Goal: Information Seeking & Learning: Understand process/instructions

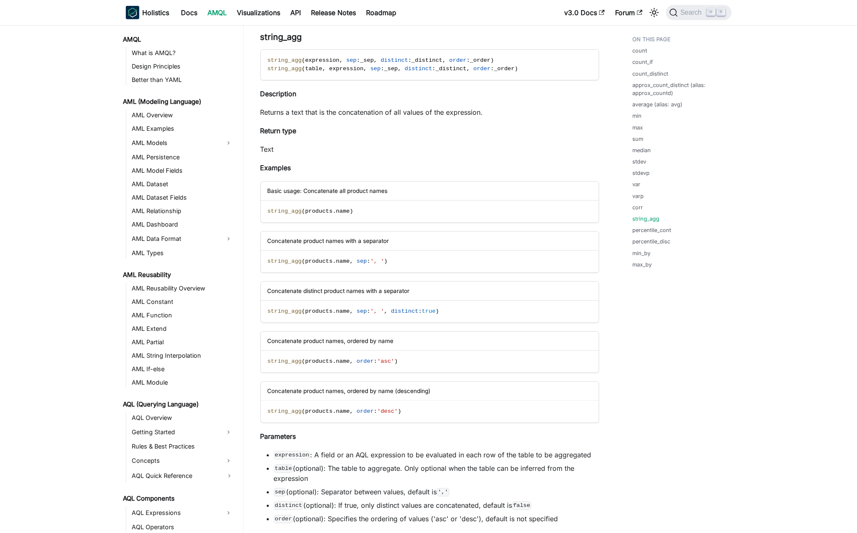
scroll to position [361, 0]
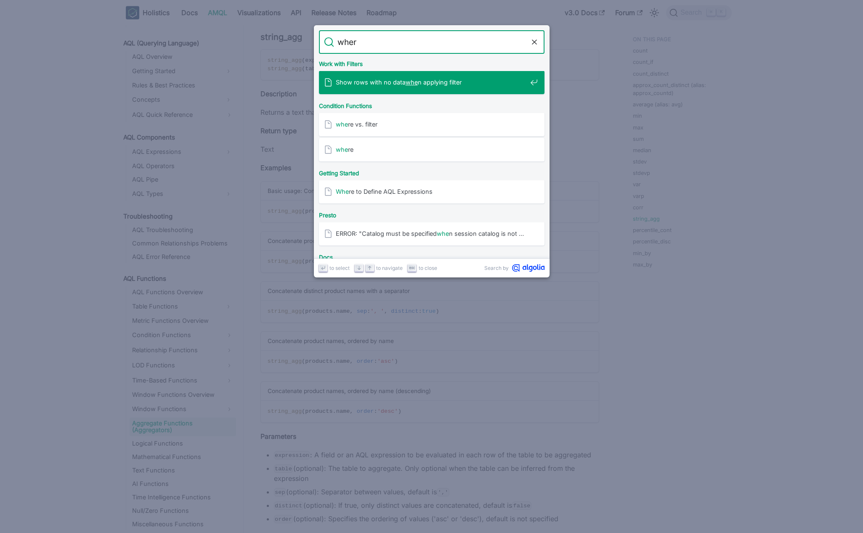
type input "where"
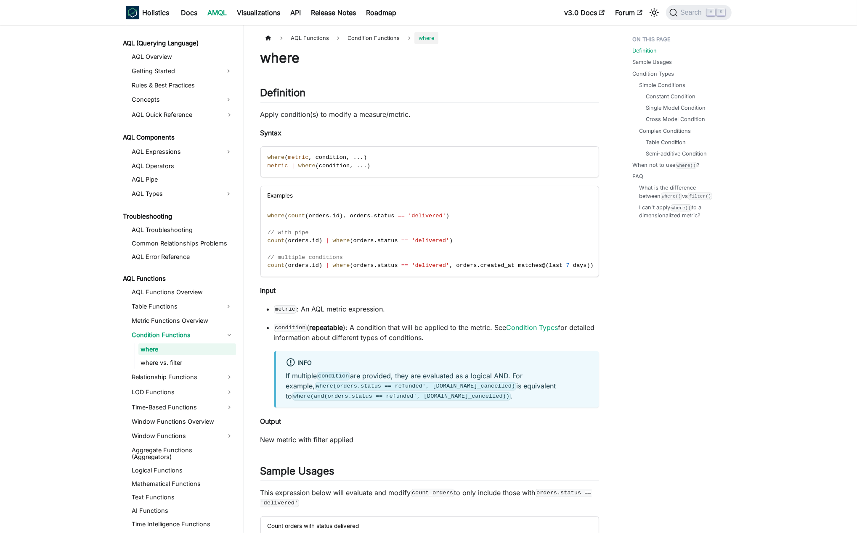
scroll to position [361, 0]
click at [297, 158] on span "metric" at bounding box center [298, 157] width 21 height 6
click at [374, 161] on code "where ( metric , condition , . . . ) metric | where ( condition , . . . )" at bounding box center [429, 162] width 337 height 30
click at [296, 160] on span "metric" at bounding box center [298, 157] width 21 height 6
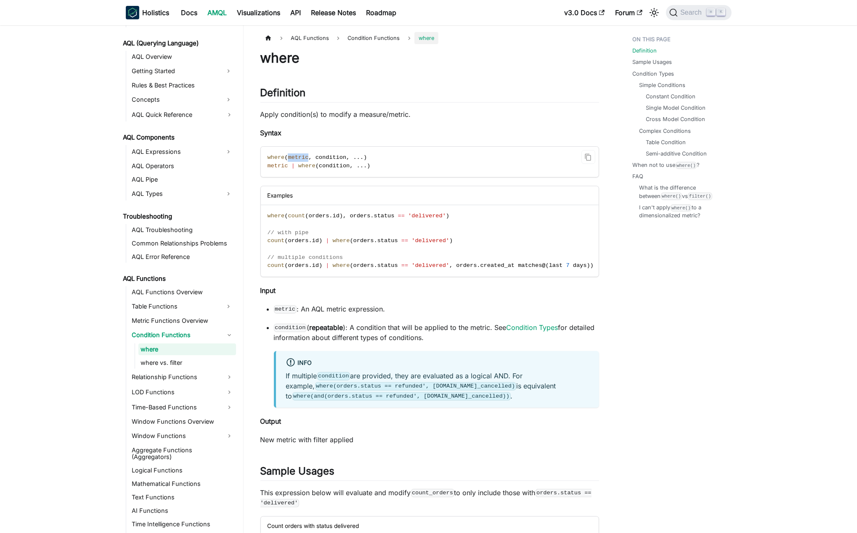
click at [296, 160] on span "metric" at bounding box center [298, 157] width 21 height 6
click at [389, 156] on code "where ( metric , condition , . . . ) metric | where ( condition , . . . )" at bounding box center [429, 162] width 337 height 30
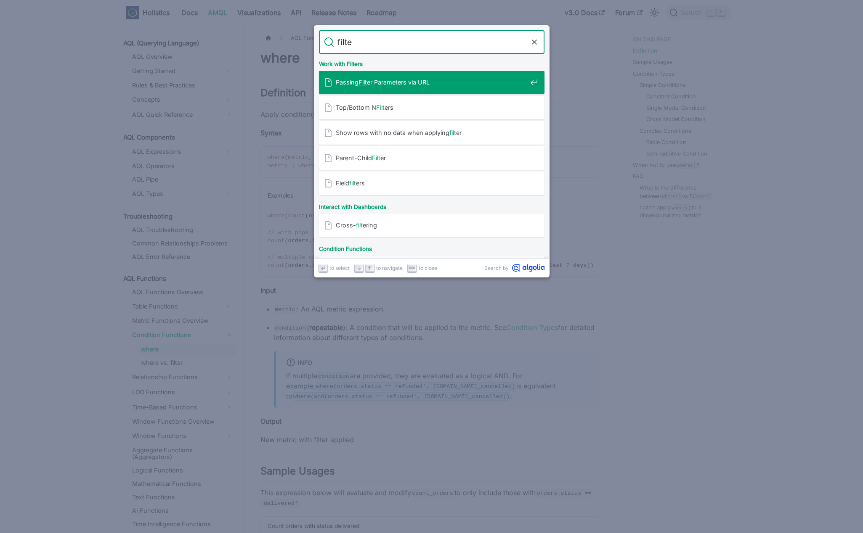
type input "filter"
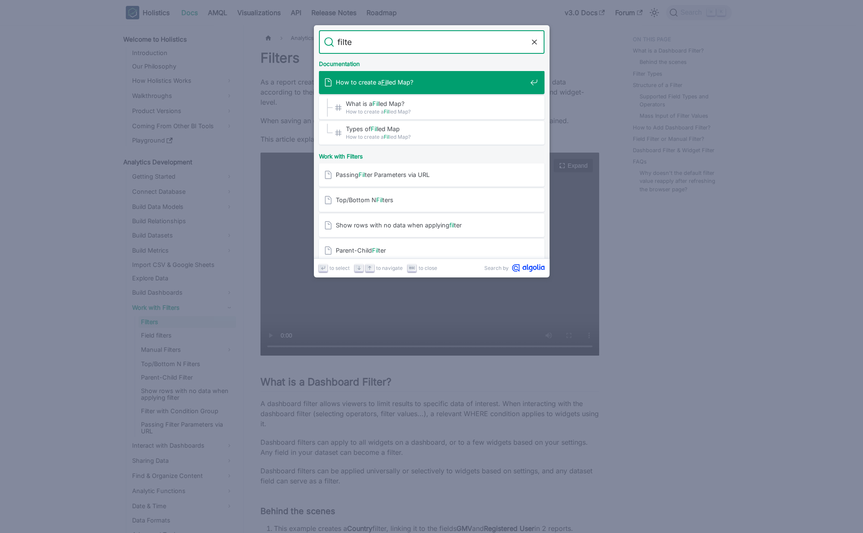
type input "filter"
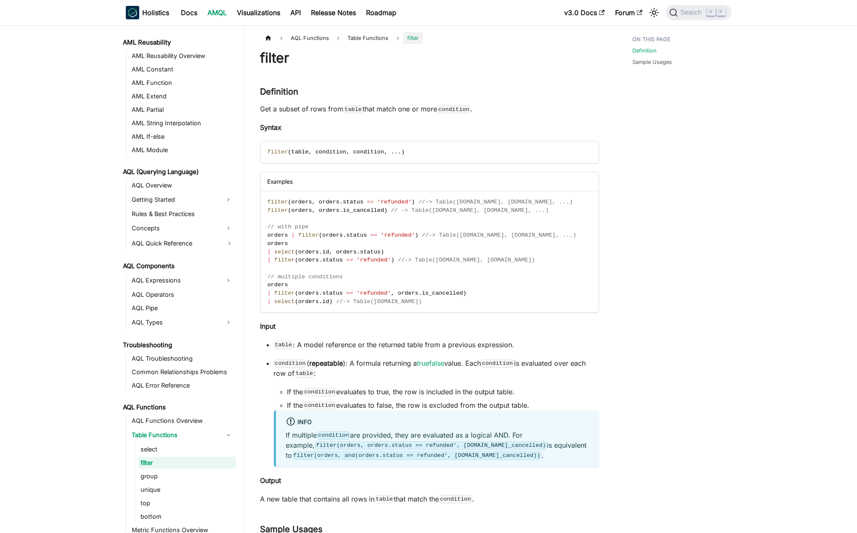
scroll to position [269, 0]
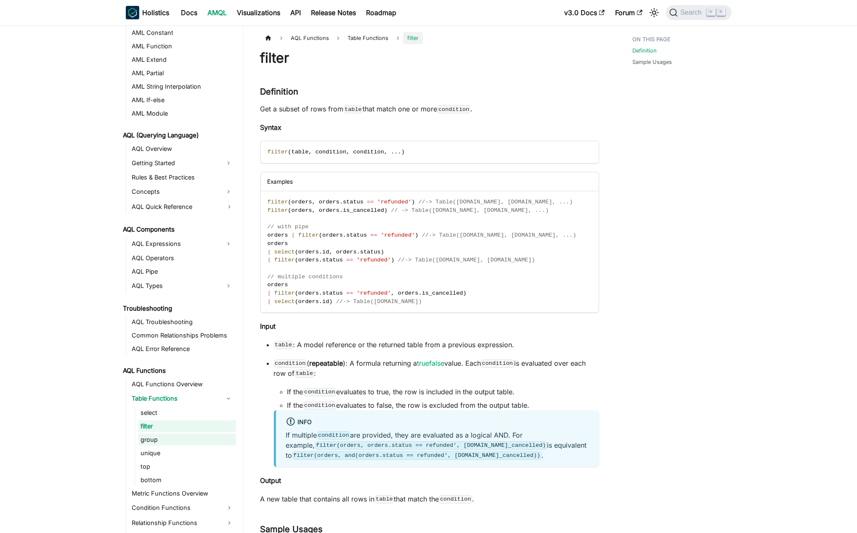
click at [201, 435] on link "group" at bounding box center [187, 440] width 98 height 12
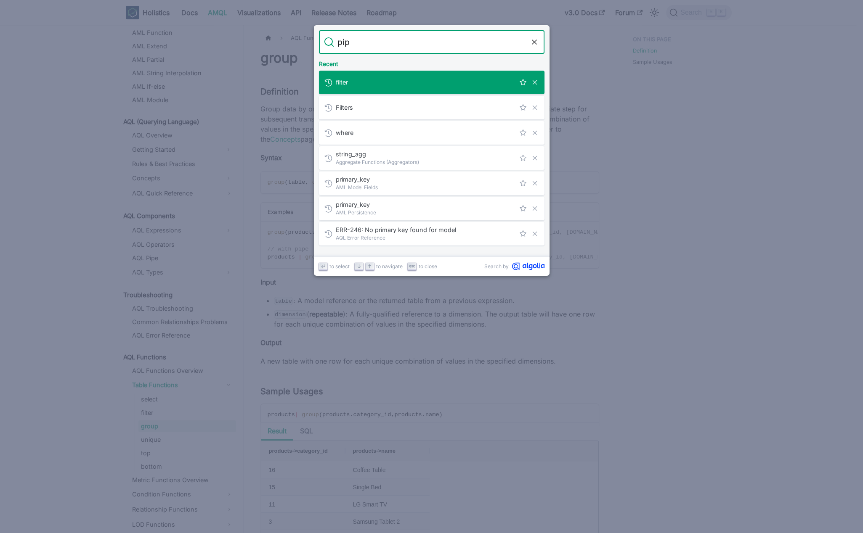
type input "pipe"
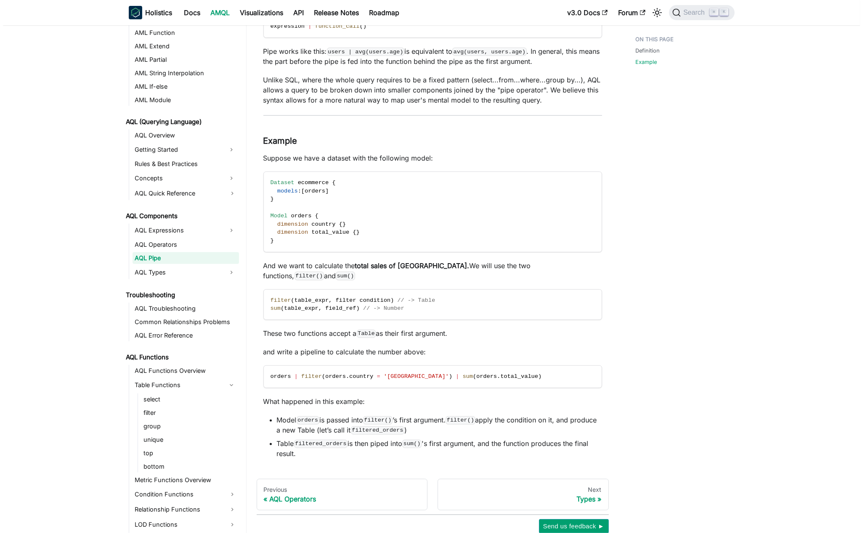
scroll to position [214, 0]
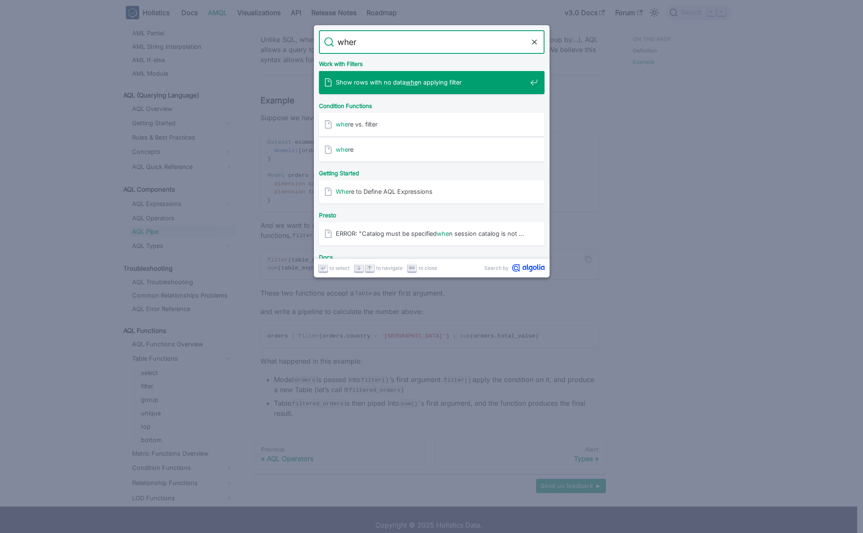
type input "where"
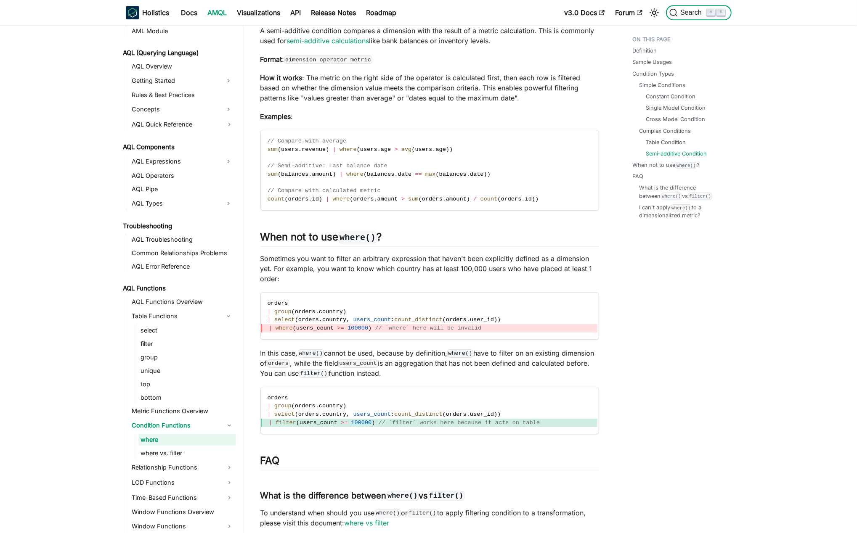
scroll to position [2486, 0]
click at [283, 268] on p "Sometimes you want to filter an arbitrary expression that haven't been explicit…" at bounding box center [429, 268] width 339 height 30
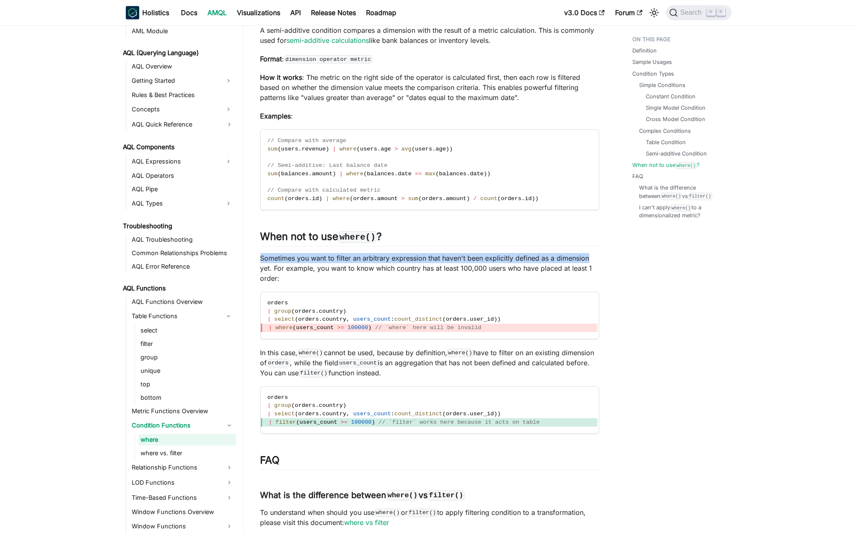
drag, startPoint x: 283, startPoint y: 268, endPoint x: 581, endPoint y: 266, distance: 297.4
click at [581, 266] on p "Sometimes you want to filter an arbitrary expression that haven't been explicit…" at bounding box center [429, 268] width 339 height 30
click at [496, 275] on p "Sometimes you want to filter an arbitrary expression that haven't been explicit…" at bounding box center [429, 268] width 339 height 30
click at [378, 268] on p "Sometimes you want to filter an arbitrary expression that haven't been explicit…" at bounding box center [429, 268] width 339 height 30
drag, startPoint x: 378, startPoint y: 268, endPoint x: 585, endPoint y: 268, distance: 207.0
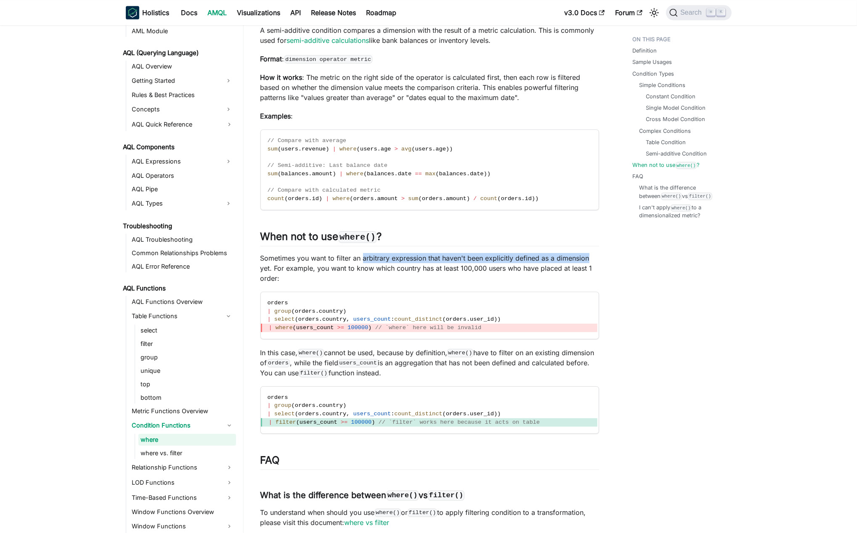
click at [585, 268] on p "Sometimes you want to filter an arbitrary expression that haven't been explicit…" at bounding box center [429, 268] width 339 height 30
click at [499, 279] on p "Sometimes you want to filter an arbitrary expression that haven't been explicit…" at bounding box center [429, 268] width 339 height 30
click at [588, 271] on p "Sometimes you want to filter an arbitrary expression that haven't been explicit…" at bounding box center [429, 268] width 339 height 30
drag, startPoint x: 588, startPoint y: 271, endPoint x: 342, endPoint y: 268, distance: 245.7
click at [342, 268] on p "Sometimes you want to filter an arbitrary expression that haven't been explicit…" at bounding box center [429, 268] width 339 height 30
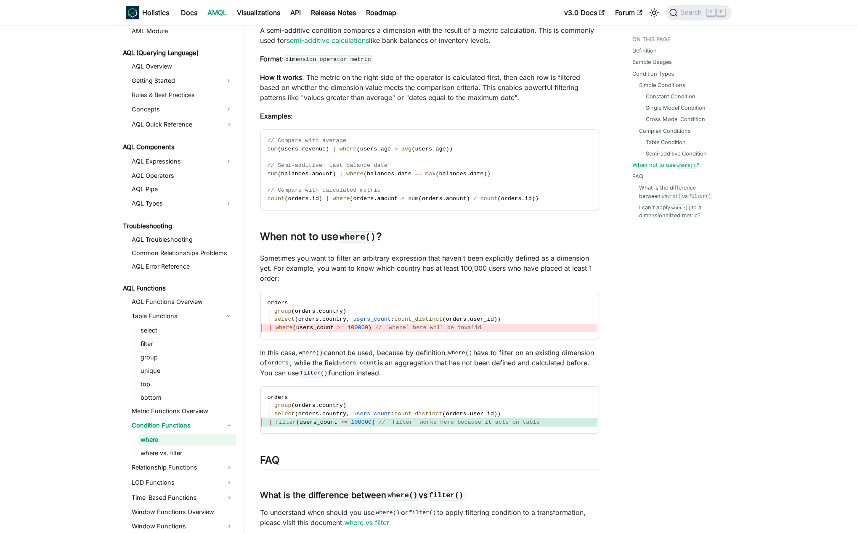
click at [266, 277] on p "Sometimes you want to filter an arbitrary expression that haven't been explicit…" at bounding box center [429, 268] width 339 height 30
drag, startPoint x: 266, startPoint y: 277, endPoint x: 267, endPoint y: 269, distance: 8.5
click at [267, 269] on p "Sometimes you want to filter an arbitrary expression that haven't been explicit…" at bounding box center [429, 268] width 339 height 30
click at [289, 278] on p "Sometimes you want to filter an arbitrary expression that haven't been explicit…" at bounding box center [429, 268] width 339 height 30
drag, startPoint x: 289, startPoint y: 278, endPoint x: 296, endPoint y: 291, distance: 14.5
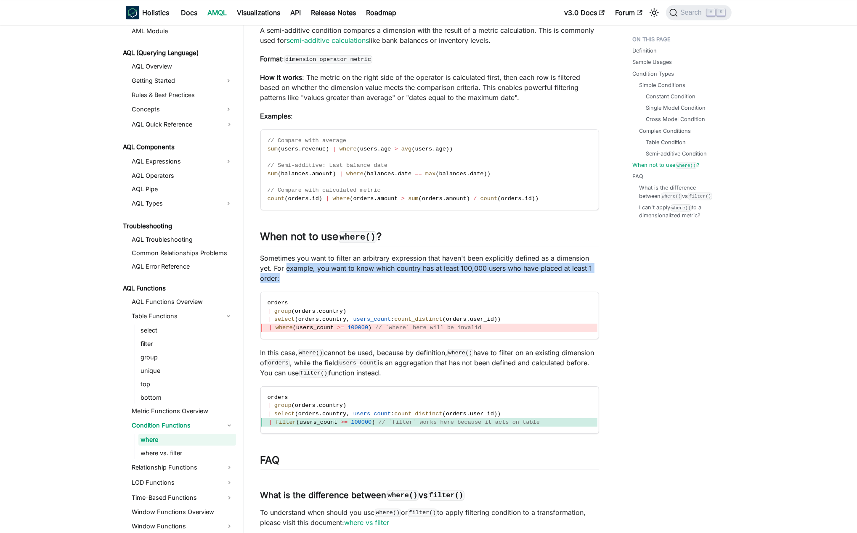
click at [296, 284] on p "Sometimes you want to filter an arbitrary expression that haven't been explicit…" at bounding box center [429, 268] width 339 height 30
click at [329, 278] on p "Sometimes you want to filter an arbitrary expression that haven't been explicit…" at bounding box center [429, 268] width 339 height 30
click at [483, 332] on span "| where ( users_count >= 100000 ) // `where` here will be invalid" at bounding box center [429, 328] width 337 height 8
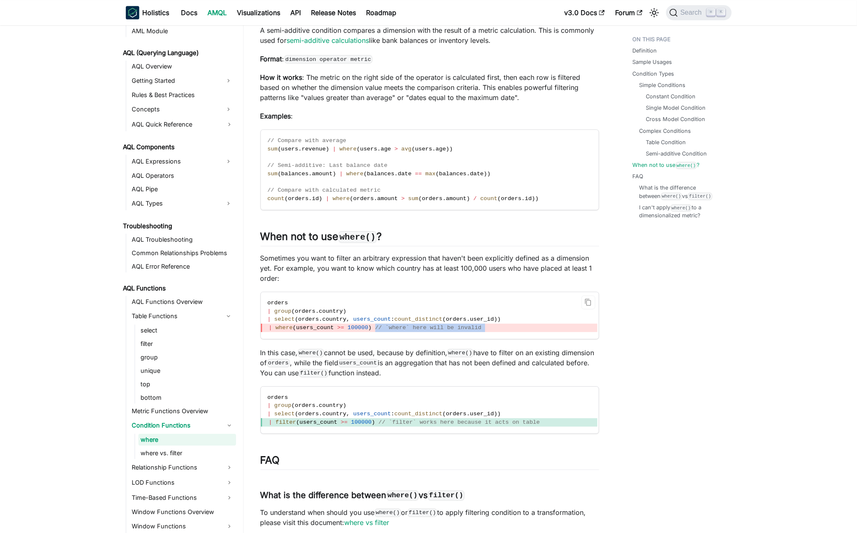
click at [483, 332] on span "| where ( users_count >= 100000 ) // `where` here will be invalid" at bounding box center [429, 328] width 337 height 8
click at [458, 331] on span "// `where` here will be invalid" at bounding box center [428, 328] width 106 height 6
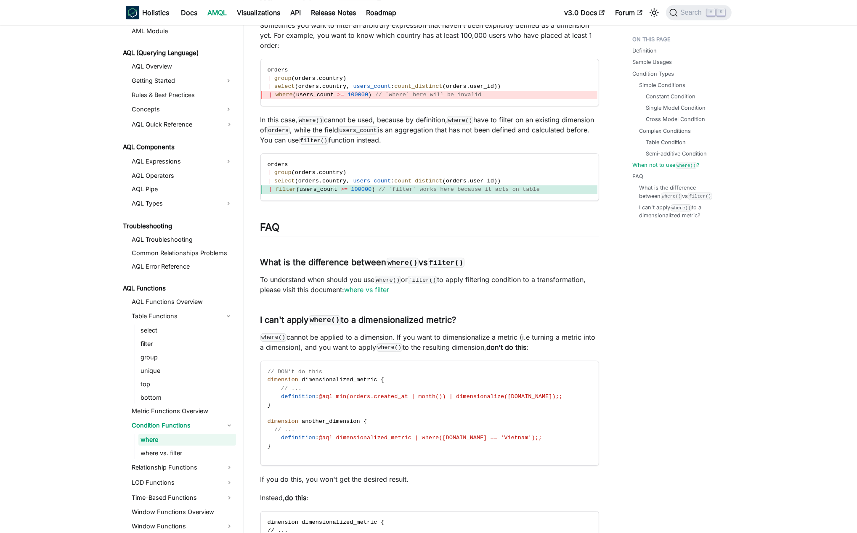
scroll to position [2719, 0]
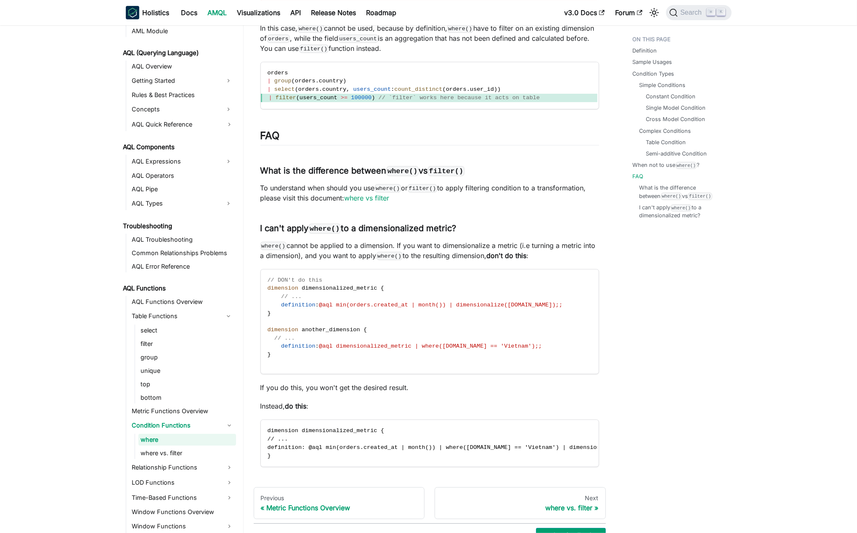
scroll to position [2811, 0]
click at [384, 254] on p "where() cannot be applied to a dimension. If you want to dimensionalize a metri…" at bounding box center [429, 250] width 339 height 20
drag, startPoint x: 384, startPoint y: 254, endPoint x: 312, endPoint y: 256, distance: 72.4
click at [393, 255] on p "where() cannot be applied to a dimension. If you want to dimensionalize a metri…" at bounding box center [429, 250] width 339 height 20
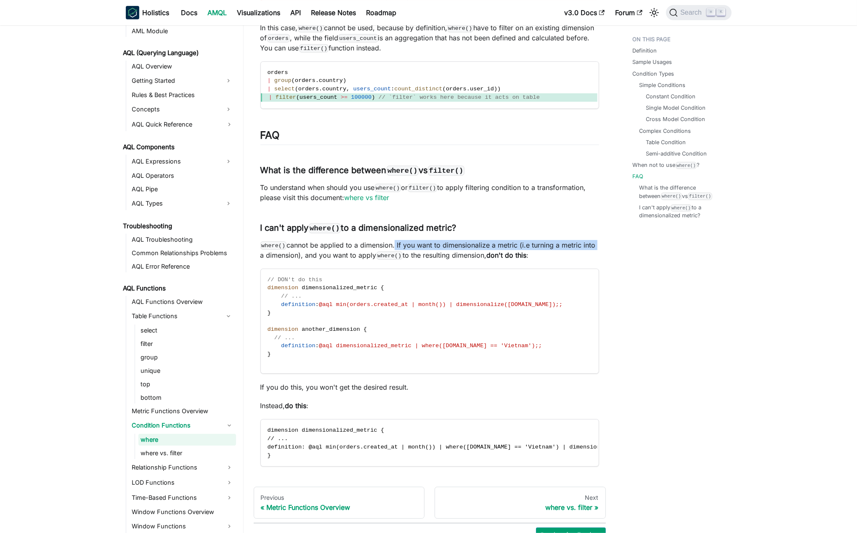
drag, startPoint x: 407, startPoint y: 255, endPoint x: 588, endPoint y: 260, distance: 181.8
click at [270, 260] on p "where() cannot be applied to a dimension. If you want to dimensionalize a metri…" at bounding box center [429, 250] width 339 height 20
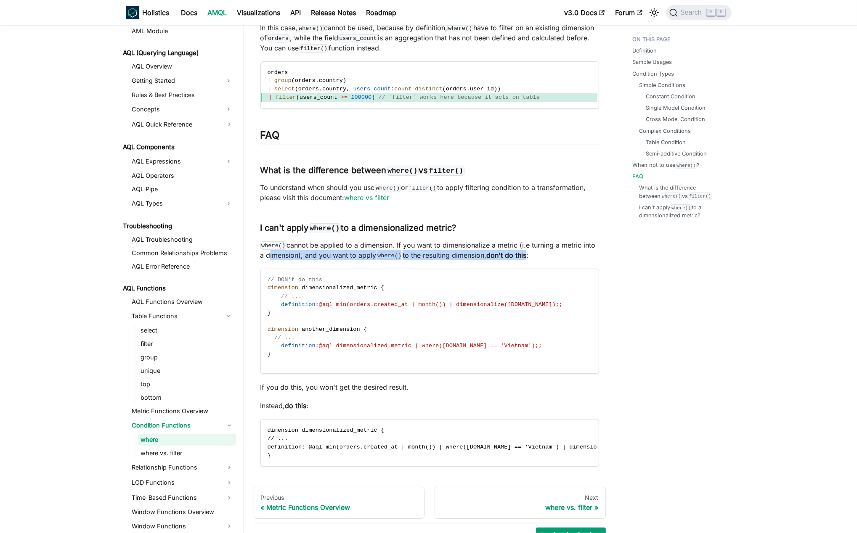
drag, startPoint x: 272, startPoint y: 267, endPoint x: 564, endPoint y: 268, distance: 291.9
click at [532, 260] on p "where() cannot be applied to a dimension. If you want to dimensionalize a metri…" at bounding box center [429, 250] width 339 height 20
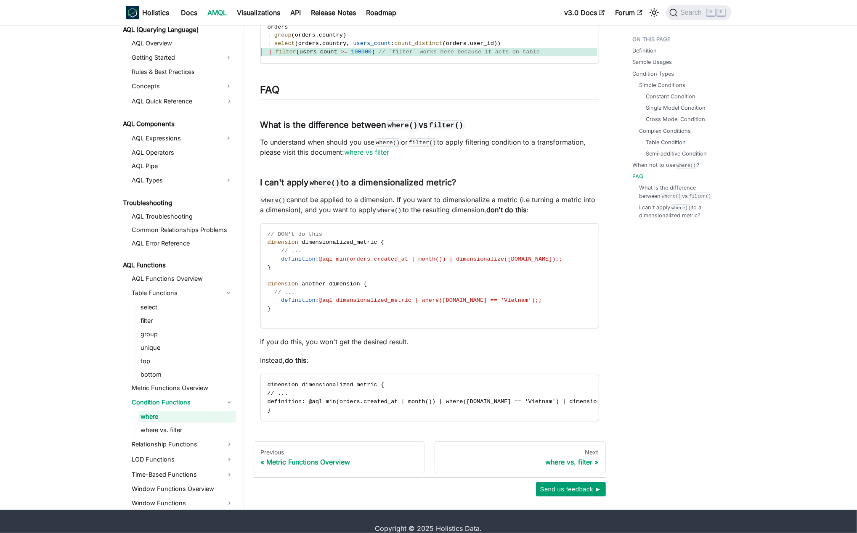
scroll to position [2857, 0]
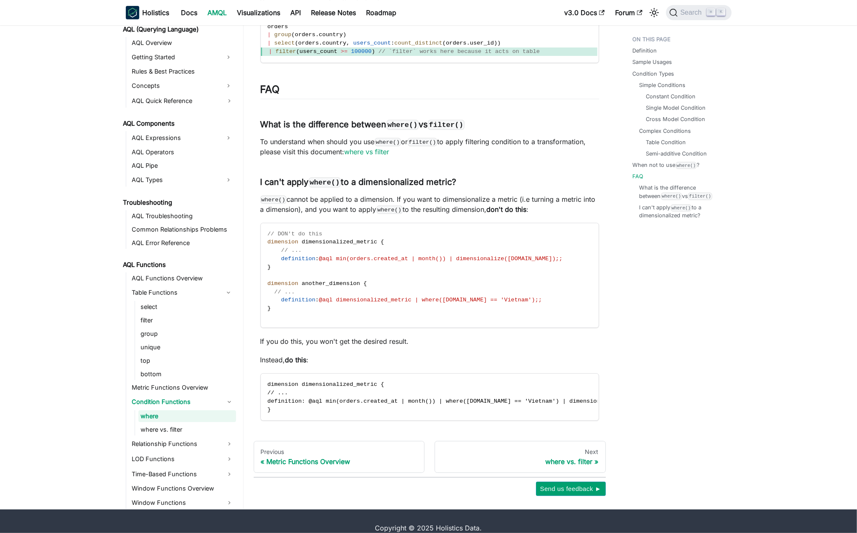
click at [351, 347] on p "If you do this, you won't get the desired result." at bounding box center [429, 342] width 339 height 10
click at [286, 365] on p "Instead, do this :" at bounding box center [429, 360] width 339 height 10
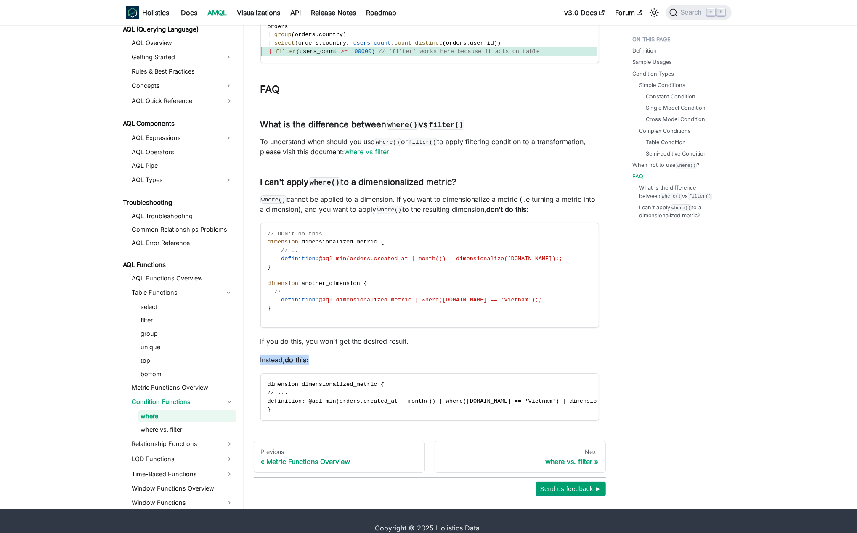
click at [286, 365] on p "Instead, do this :" at bounding box center [429, 360] width 339 height 10
click at [377, 365] on p "Instead, do this :" at bounding box center [429, 360] width 339 height 10
click at [300, 347] on p "If you do this, you won't get the desired result." at bounding box center [429, 342] width 339 height 10
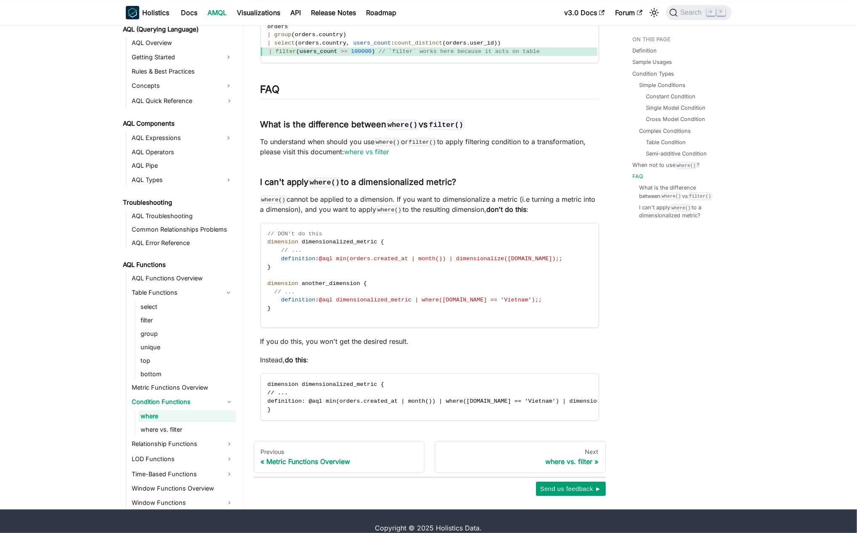
click at [267, 365] on p "Instead, do this :" at bounding box center [429, 360] width 339 height 10
click at [352, 365] on p "Instead, do this :" at bounding box center [429, 360] width 339 height 10
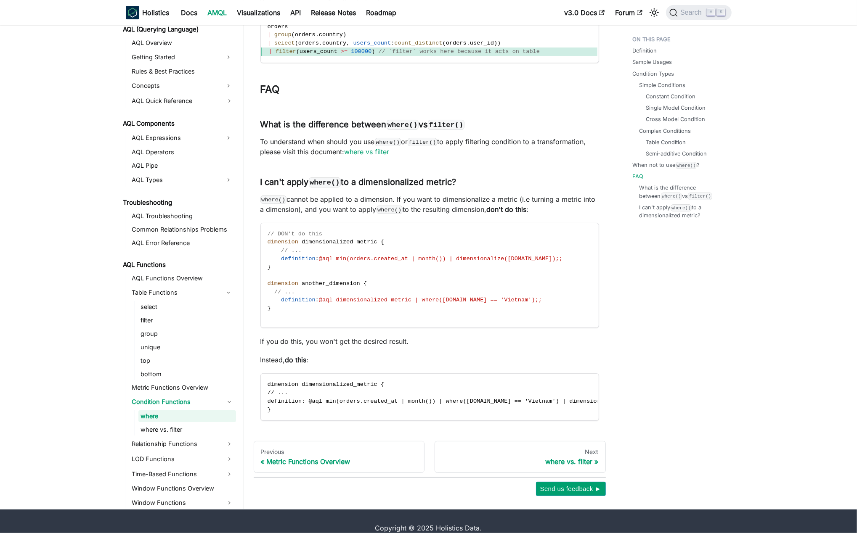
click at [405, 365] on p "Instead, do this :" at bounding box center [429, 360] width 339 height 10
click at [392, 214] on code "where()" at bounding box center [389, 210] width 26 height 8
click at [422, 210] on p "where() cannot be applied to a dimension. If you want to dimensionalize a metri…" at bounding box center [429, 204] width 339 height 20
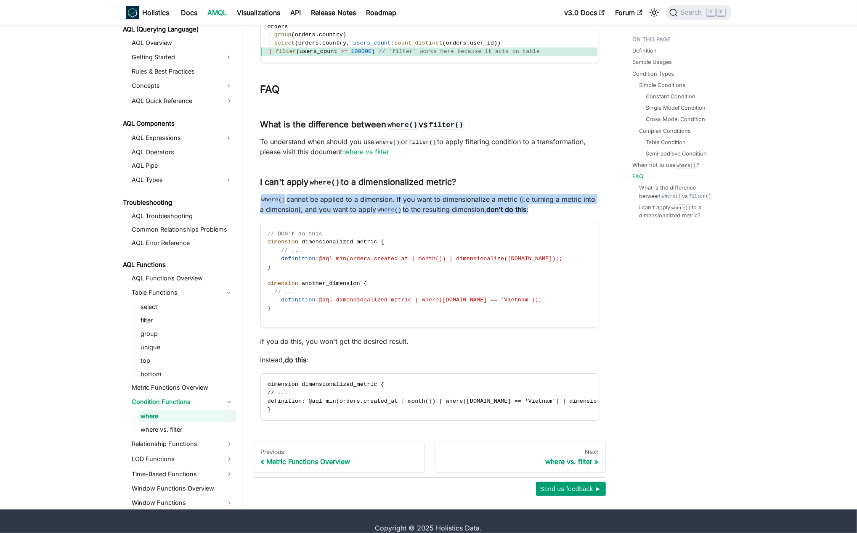
click at [422, 210] on p "where() cannot be applied to a dimension. If you want to dimensionalize a metri…" at bounding box center [429, 204] width 339 height 20
drag, startPoint x: 457, startPoint y: 216, endPoint x: 364, endPoint y: 191, distance: 95.8
click at [456, 215] on p "where() cannot be applied to a dimension. If you want to dimensionalize a metri…" at bounding box center [429, 204] width 339 height 20
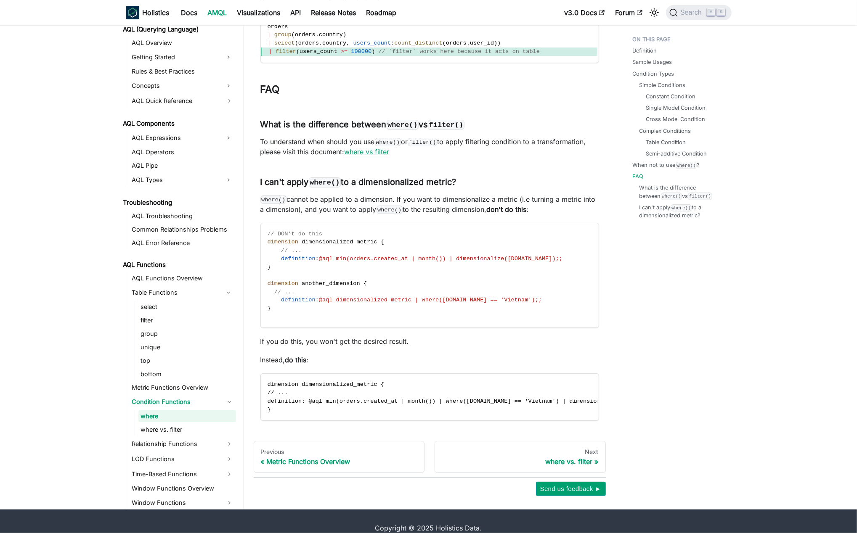
click at [359, 156] on link "where vs filter" at bounding box center [367, 152] width 45 height 8
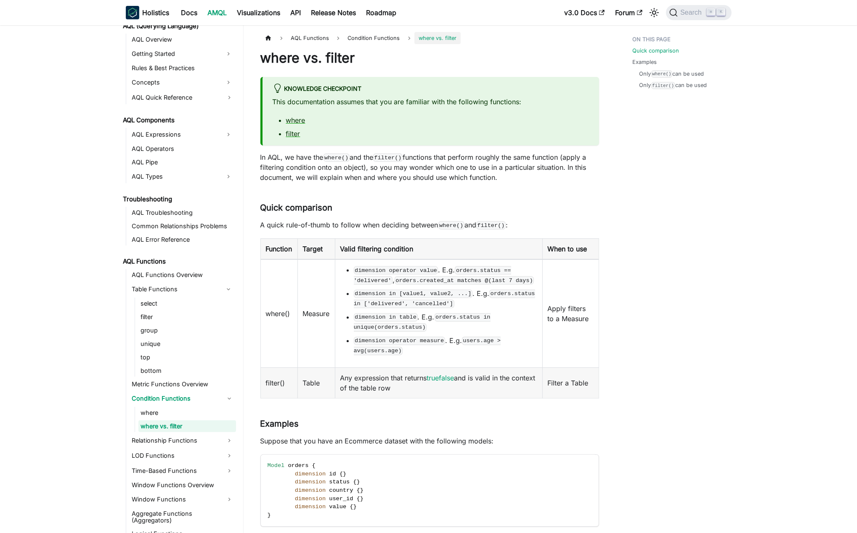
click at [633, 191] on div "Quick comparison Examples Only where() can be used Only filter() can be used" at bounding box center [678, 518] width 124 height 972
click at [66, 337] on aside "AMQL What is AMQL? Design Principles Better than YAML AML (Modeling Language) A…" at bounding box center [122, 508] width 244 height 1017
click at [373, 268] on code "dimension operator value" at bounding box center [396, 270] width 85 height 8
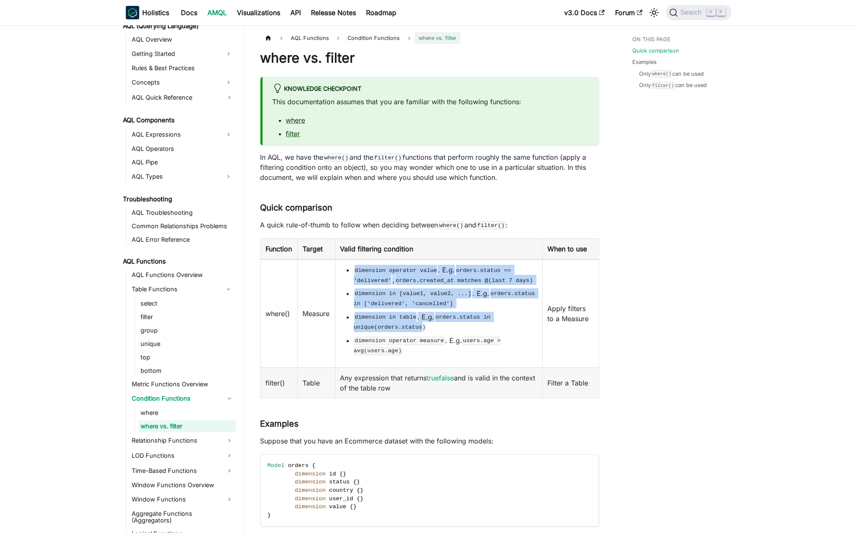
drag, startPoint x: 373, startPoint y: 268, endPoint x: 450, endPoint y: 328, distance: 97.7
click at [423, 333] on ul "dimension operator value . E.g. orders.status == 'delivered' , orders.created_a…" at bounding box center [438, 310] width 197 height 91
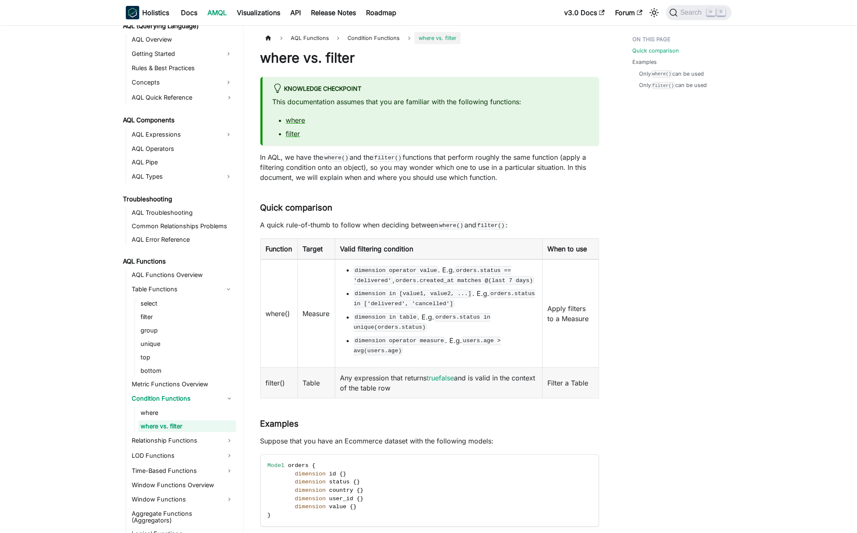
click at [723, 273] on div "Quick comparison Examples Only where() can be used Only filter() can be used" at bounding box center [678, 518] width 124 height 972
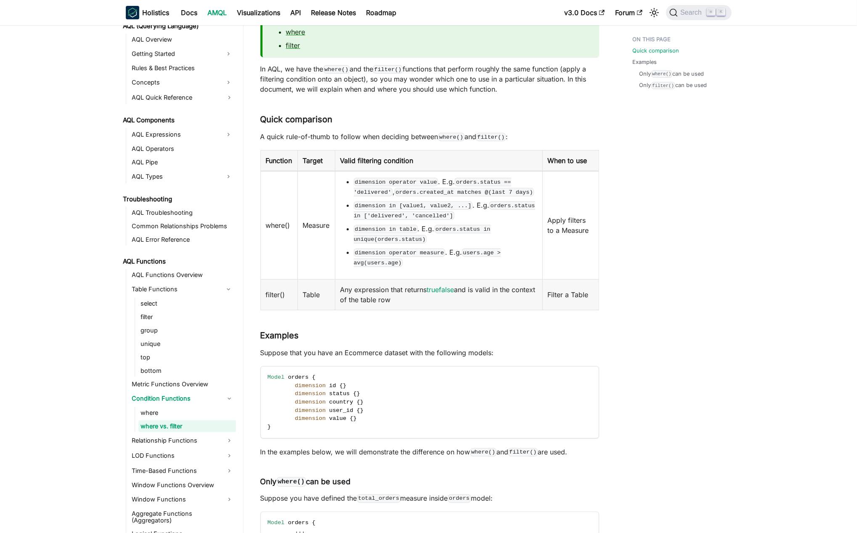
scroll to position [92, 0]
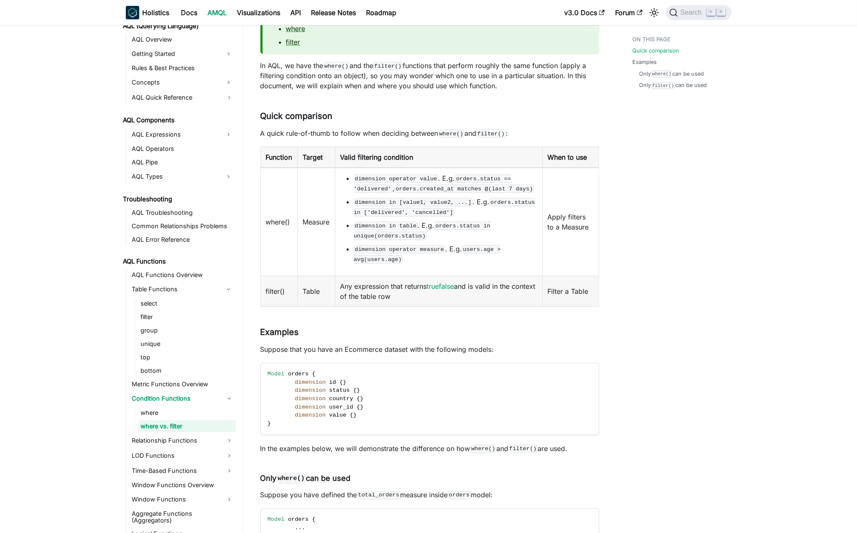
click at [696, 330] on div "Quick comparison Examples Only where() can be used Only filter() can be used" at bounding box center [678, 426] width 124 height 972
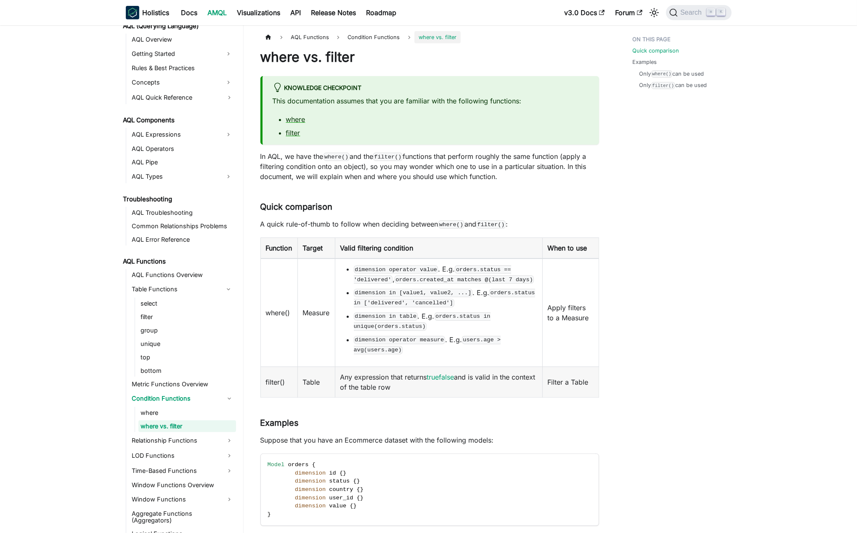
scroll to position [0, 0]
click at [636, 339] on div "Quick comparison Examples Only where() can be used Only filter() can be used" at bounding box center [678, 518] width 124 height 972
click at [34, 250] on aside "AMQL What is AMQL? Design Principles Better than YAML AML (Modeling Language) A…" at bounding box center [122, 508] width 244 height 1017
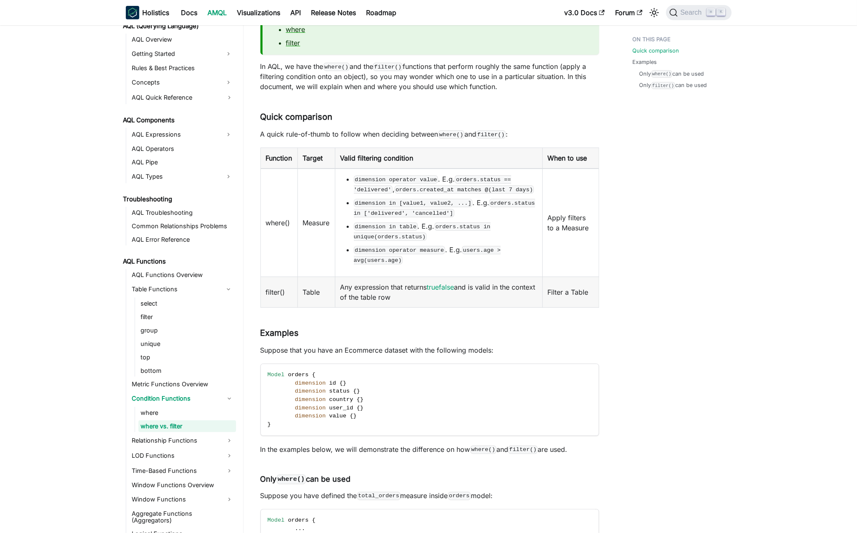
scroll to position [92, 0]
click at [643, 280] on div "Quick comparison Examples Only where() can be used Only filter() can be used" at bounding box center [678, 426] width 124 height 972
click at [647, 280] on div "Quick comparison Examples Only where() can be used Only filter() can be used" at bounding box center [678, 426] width 124 height 972
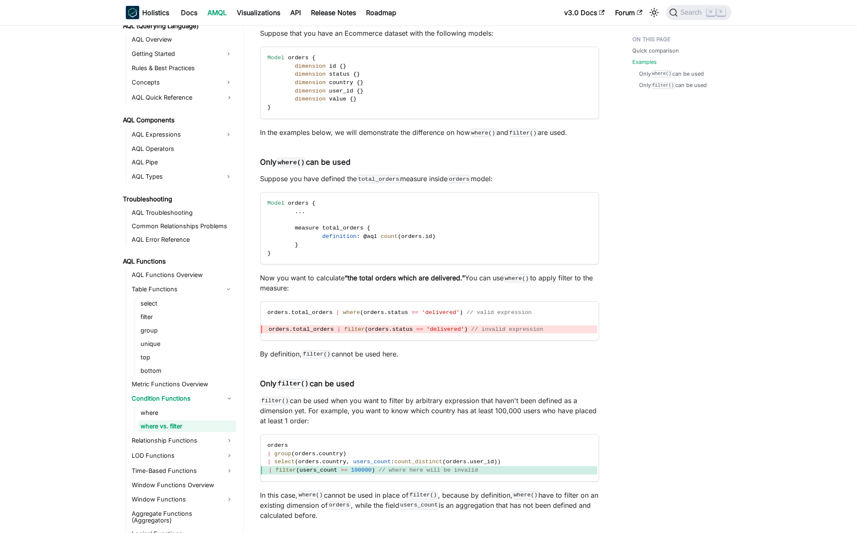
scroll to position [427, 0]
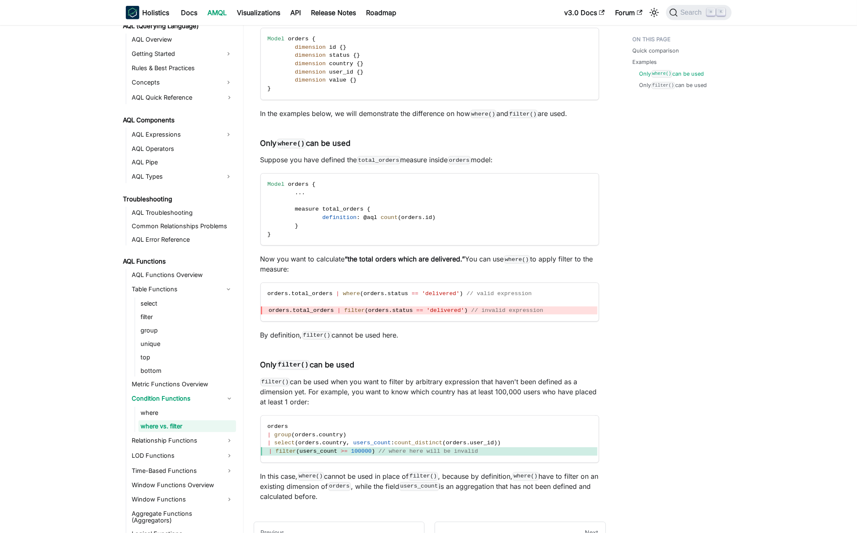
click at [649, 279] on div "Quick comparison Examples Only where() can be used Only filter() can be used" at bounding box center [678, 91] width 124 height 972
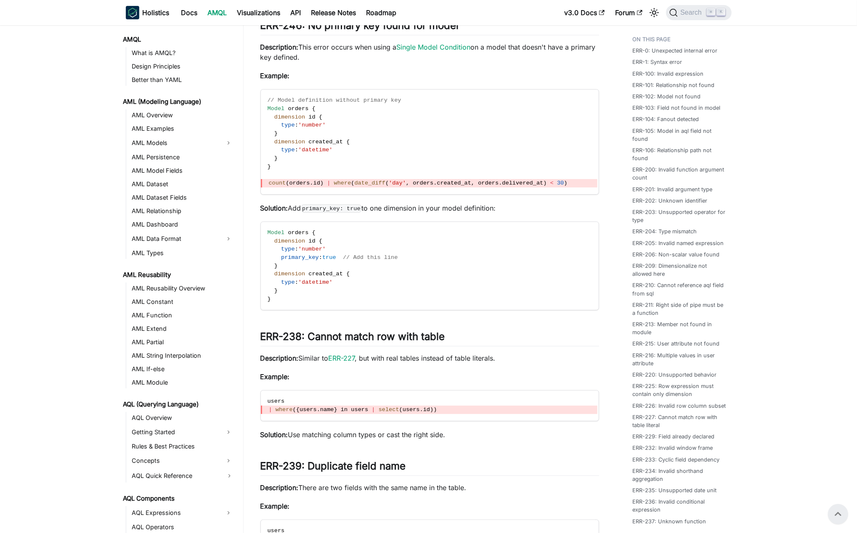
click at [350, 55] on p "Description: This error occurs when using a Single Model Condition on a model t…" at bounding box center [429, 52] width 339 height 20
click at [392, 81] on p "Example:" at bounding box center [429, 76] width 339 height 10
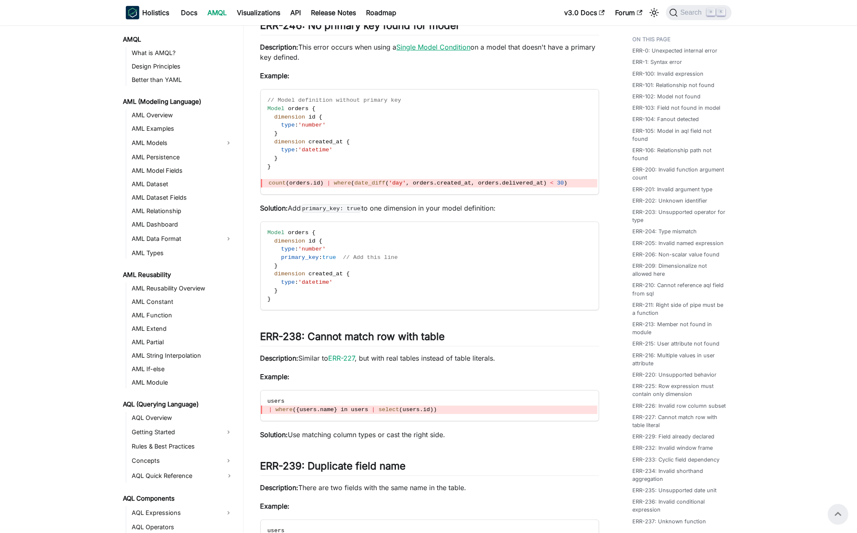
click at [443, 51] on link "Single Model Condition" at bounding box center [434, 47] width 74 height 8
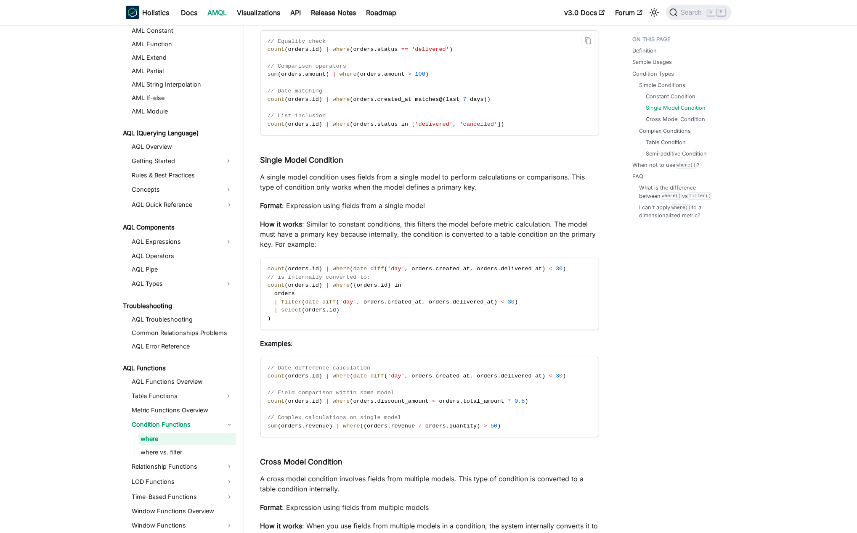
scroll to position [1285, 0]
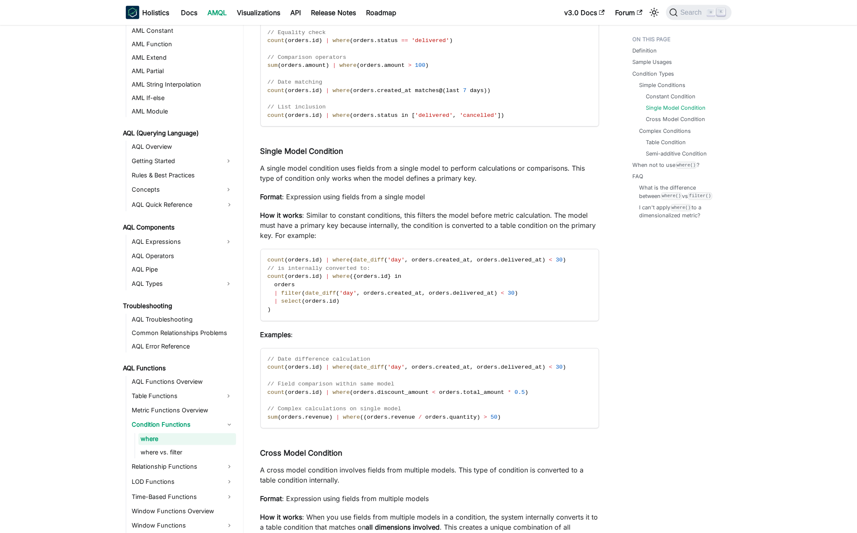
click at [276, 173] on p "A single model condition uses fields from a single model to perform calculation…" at bounding box center [429, 173] width 339 height 20
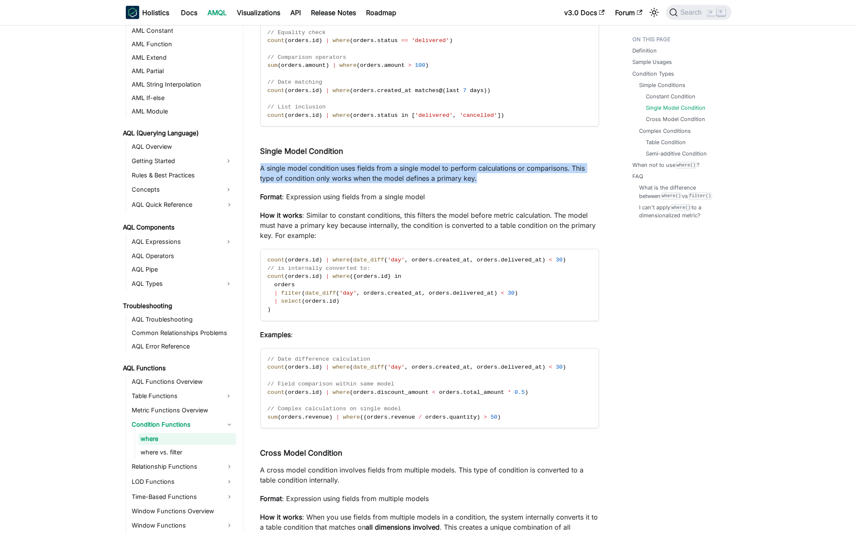
click at [276, 173] on p "A single model condition uses fields from a single model to perform calculation…" at bounding box center [429, 173] width 339 height 20
click at [338, 168] on p "A single model condition uses fields from a single model to perform calculation…" at bounding box center [429, 173] width 339 height 20
drag, startPoint x: 338, startPoint y: 168, endPoint x: 546, endPoint y: 172, distance: 208.3
click at [546, 172] on p "A single model condition uses fields from a single model to perform calculation…" at bounding box center [429, 173] width 339 height 20
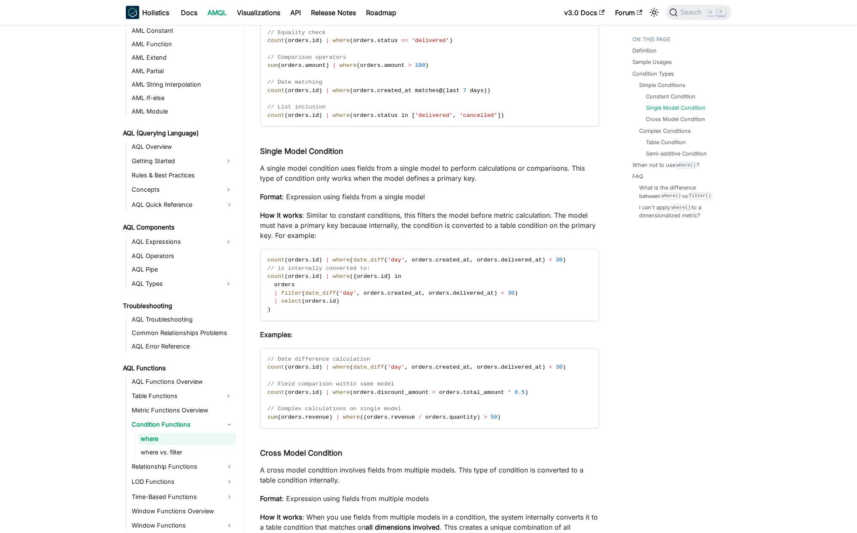
click at [576, 172] on p "A single model condition uses fields from a single model to perform calculation…" at bounding box center [429, 173] width 339 height 20
drag, startPoint x: 576, startPoint y: 172, endPoint x: 480, endPoint y: 183, distance: 96.1
click at [480, 183] on p "A single model condition uses fields from a single model to perform calculation…" at bounding box center [429, 173] width 339 height 20
click at [296, 199] on p "Format : Expression using fields from a single model" at bounding box center [429, 197] width 339 height 10
drag, startPoint x: 296, startPoint y: 199, endPoint x: 407, endPoint y: 202, distance: 111.1
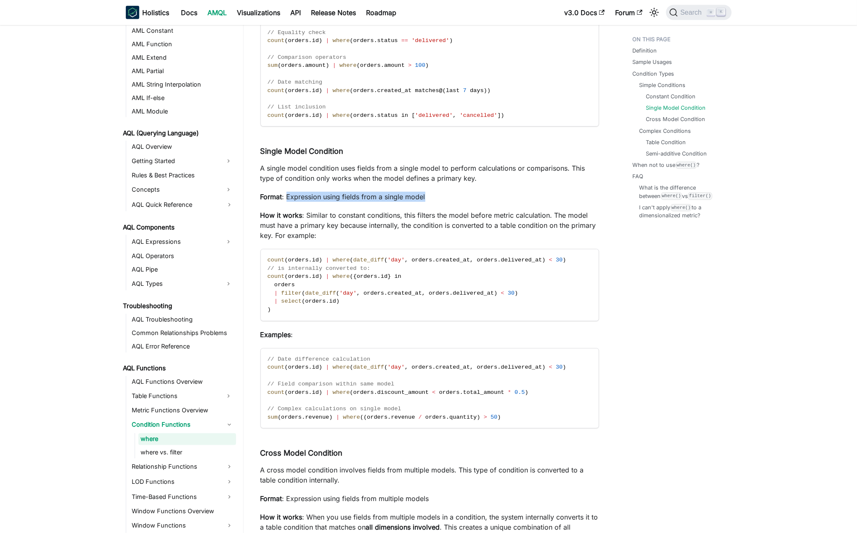
click at [432, 198] on p "Format : Expression using fields from a single model" at bounding box center [429, 197] width 339 height 10
click at [310, 216] on p "How it works : Similar to constant conditions, this filters the model before me…" at bounding box center [429, 225] width 339 height 30
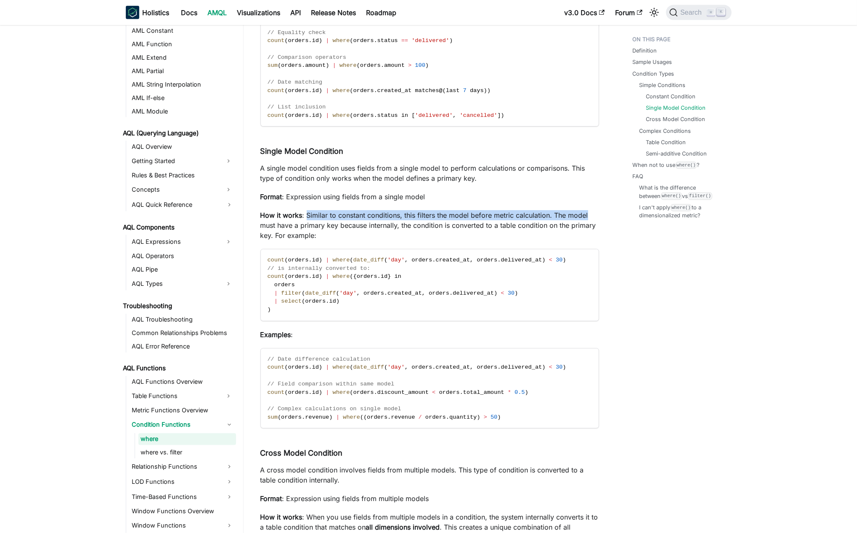
drag, startPoint x: 310, startPoint y: 216, endPoint x: 580, endPoint y: 219, distance: 269.2
click at [581, 219] on p "How it works : Similar to constant conditions, this filters the model before me…" at bounding box center [429, 225] width 339 height 30
click at [272, 226] on p "How it works : Similar to constant conditions, this filters the model before me…" at bounding box center [429, 225] width 339 height 30
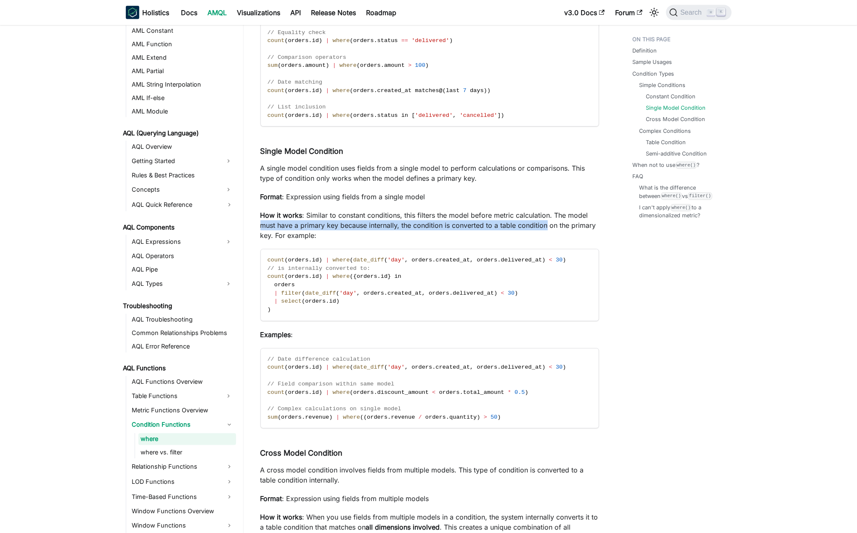
drag, startPoint x: 272, startPoint y: 226, endPoint x: 542, endPoint y: 228, distance: 270.1
click at [542, 228] on p "How it works : Similar to constant conditions, this filters the model before me…" at bounding box center [429, 225] width 339 height 30
click at [455, 227] on p "How it works : Similar to constant conditions, this filters the model before me…" at bounding box center [429, 225] width 339 height 30
click at [391, 229] on p "How it works : Similar to constant conditions, this filters the model before me…" at bounding box center [429, 225] width 339 height 30
drag, startPoint x: 391, startPoint y: 229, endPoint x: 588, endPoint y: 226, distance: 197.3
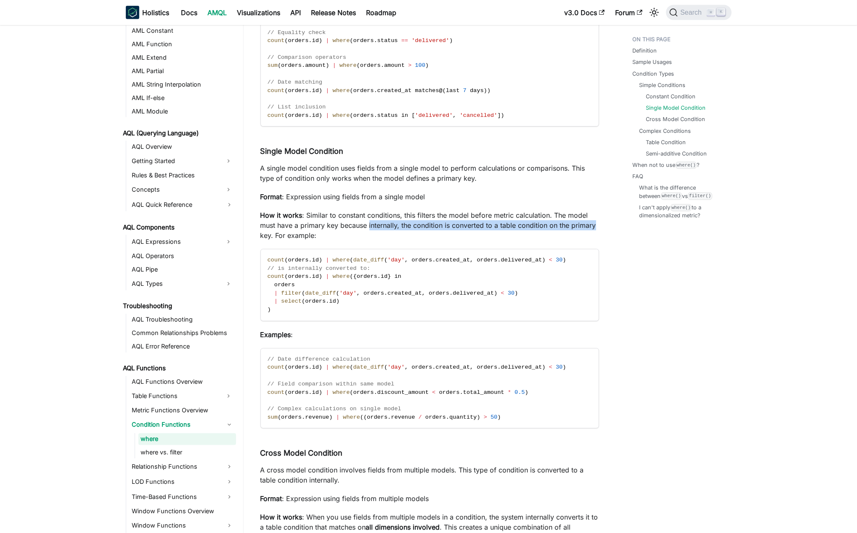
click at [590, 226] on p "How it works : Similar to constant conditions, this filters the model before me…" at bounding box center [429, 225] width 339 height 30
click at [308, 237] on p "How it works : Similar to constant conditions, this filters the model before me…" at bounding box center [429, 225] width 339 height 30
drag, startPoint x: 308, startPoint y: 237, endPoint x: 300, endPoint y: 225, distance: 15.4
click at [300, 225] on p "How it works : Similar to constant conditions, this filters the model before me…" at bounding box center [429, 225] width 339 height 30
click at [348, 218] on p "How it works : Similar to constant conditions, this filters the model before me…" at bounding box center [429, 225] width 339 height 30
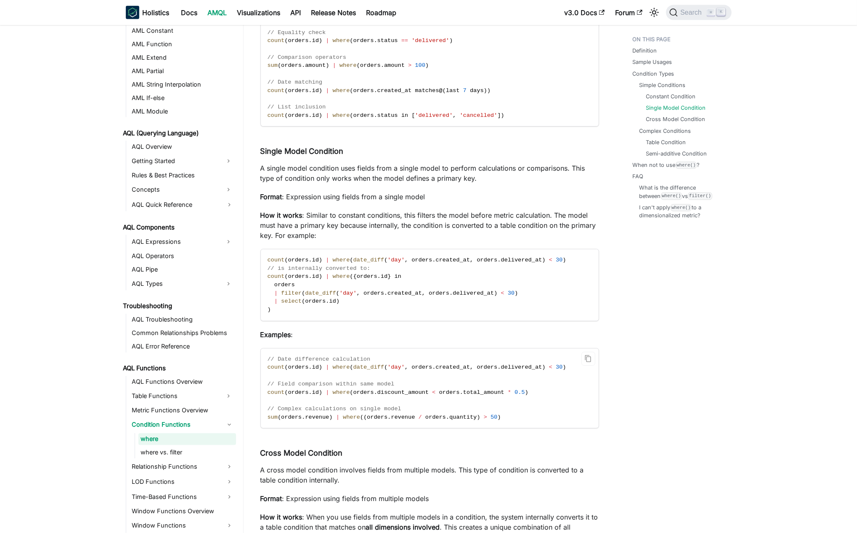
click at [358, 370] on span "date_diff" at bounding box center [368, 367] width 31 height 6
click at [367, 396] on span "orders" at bounding box center [363, 393] width 21 height 6
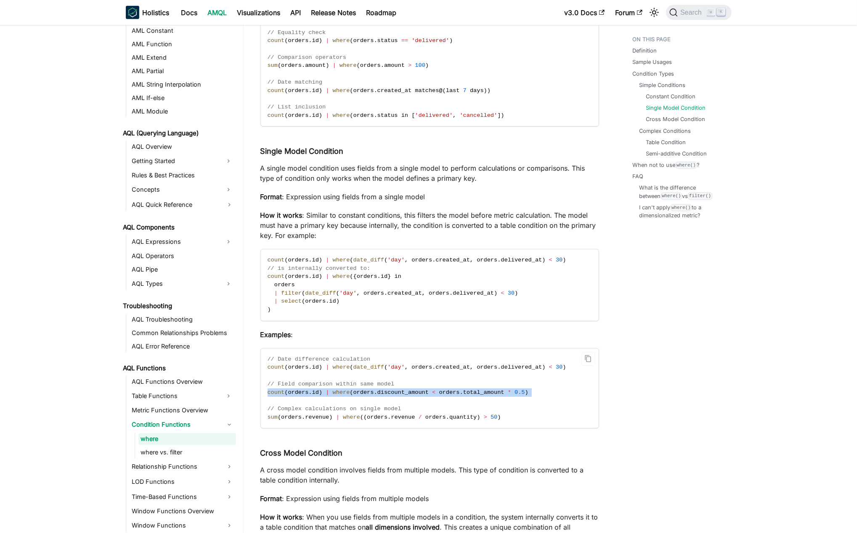
click at [367, 396] on span "orders" at bounding box center [363, 393] width 21 height 6
click at [390, 421] on span "." at bounding box center [388, 417] width 3 height 6
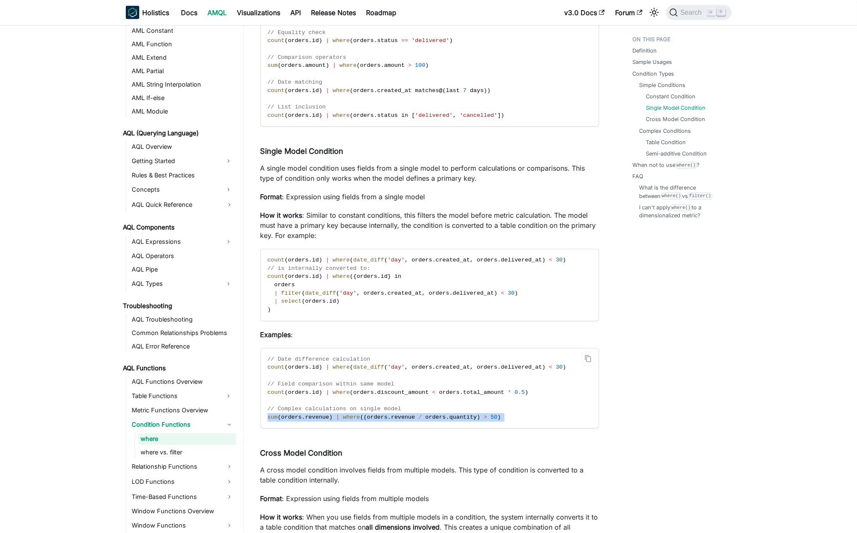
click at [390, 421] on span "." at bounding box center [388, 417] width 3 height 6
click at [387, 376] on code "// Date difference calculation count ( orders . id ) | where ( date_diff ( 'day…" at bounding box center [429, 389] width 337 height 80
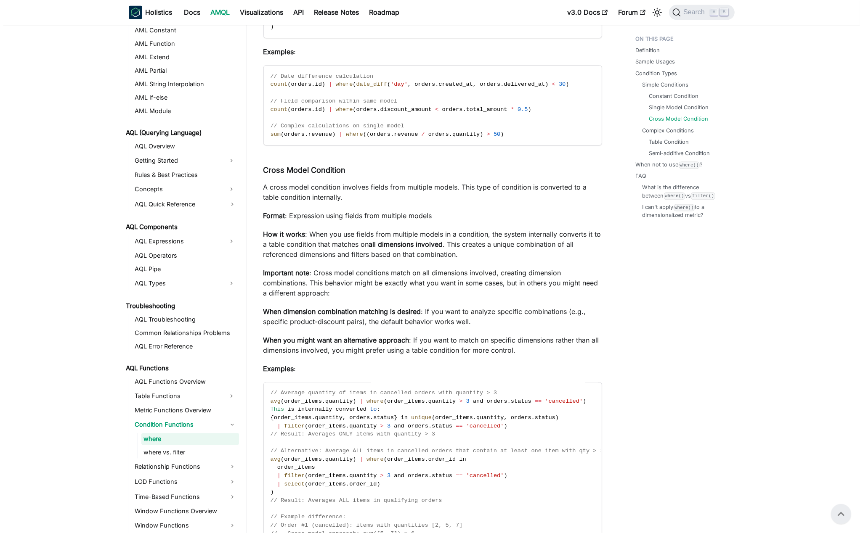
scroll to position [1448, 0]
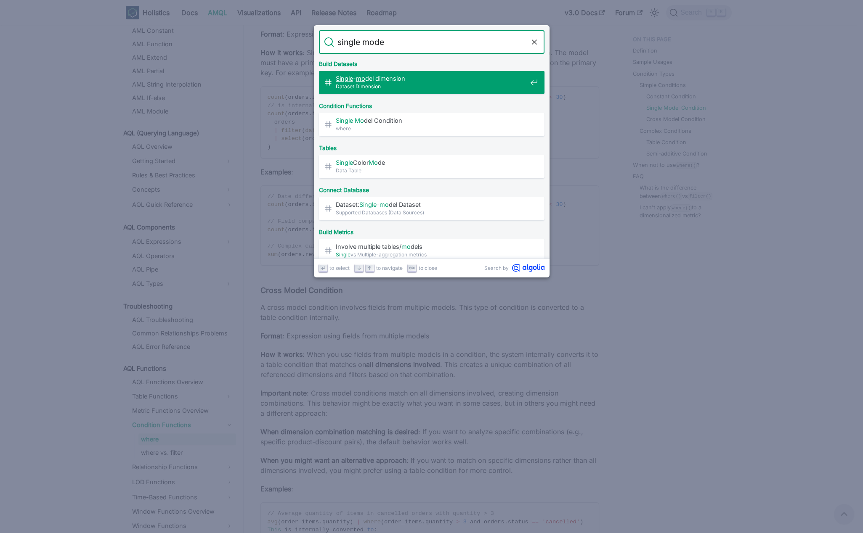
type input "single model"
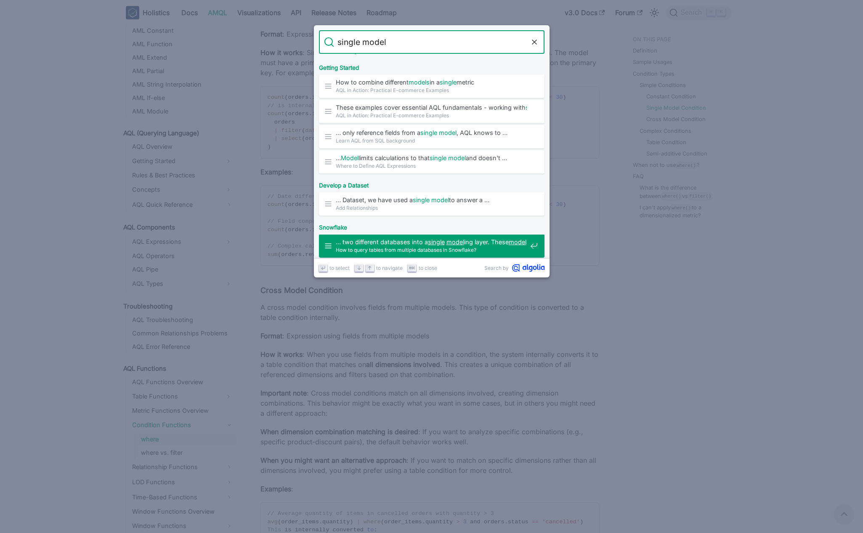
scroll to position [0, 0]
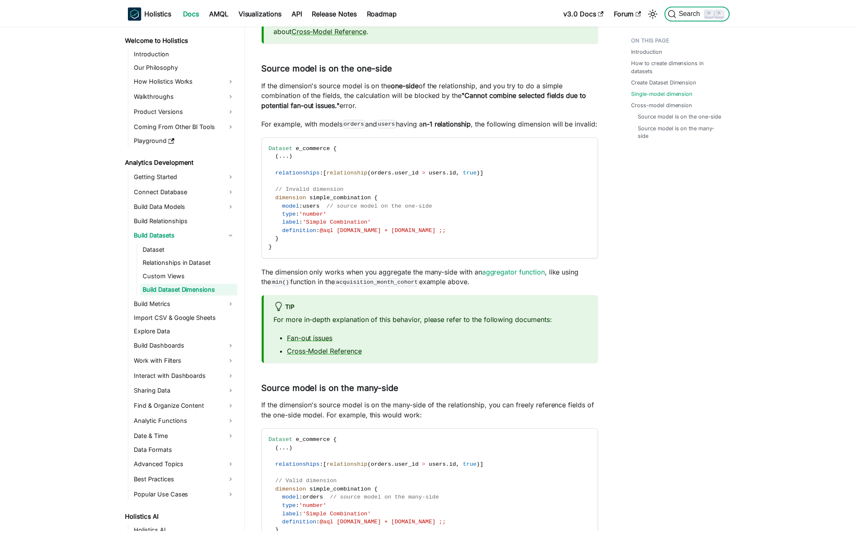
scroll to position [912, 0]
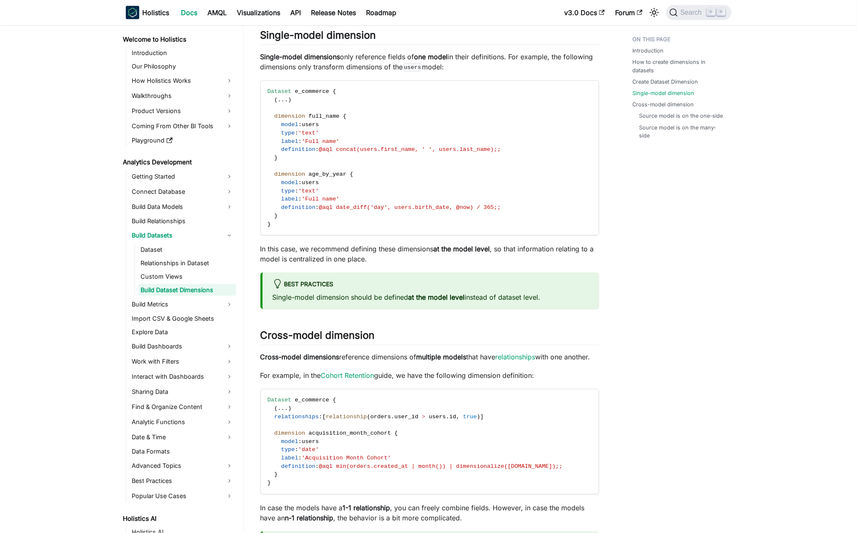
click at [351, 55] on p "Single-model dimensions only reference fields of one model in their definitions…" at bounding box center [429, 62] width 339 height 20
drag, startPoint x: 351, startPoint y: 55, endPoint x: 567, endPoint y: 55, distance: 216.2
click at [567, 55] on p "Single-model dimensions only reference fields of one model in their definitions…" at bounding box center [429, 62] width 339 height 20
click at [262, 65] on p "Single-model dimensions only reference fields of one model in their definitions…" at bounding box center [429, 62] width 339 height 20
drag, startPoint x: 262, startPoint y: 65, endPoint x: 487, endPoint y: 67, distance: 225.5
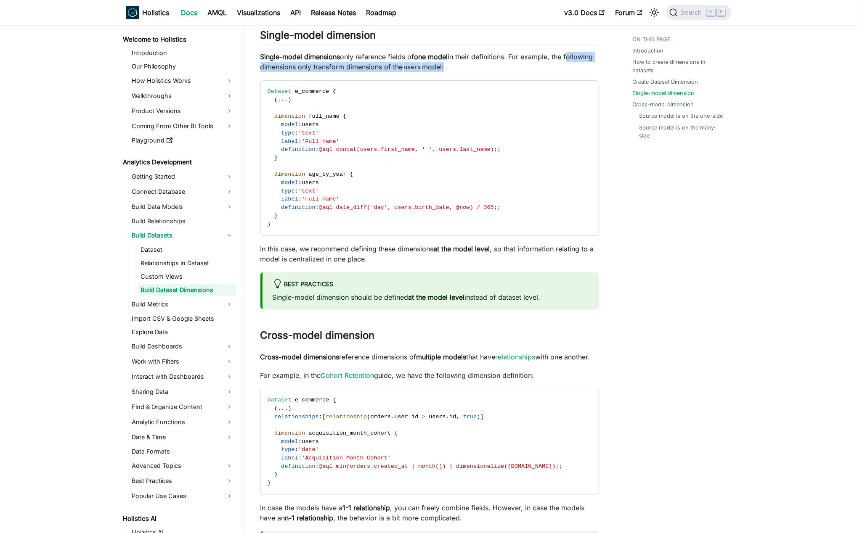
click at [491, 67] on p "Single-model dimensions only reference fields of one model in their definitions…" at bounding box center [429, 62] width 339 height 20
click at [394, 68] on p "Single-model dimensions only reference fields of one model in their definitions…" at bounding box center [429, 62] width 339 height 20
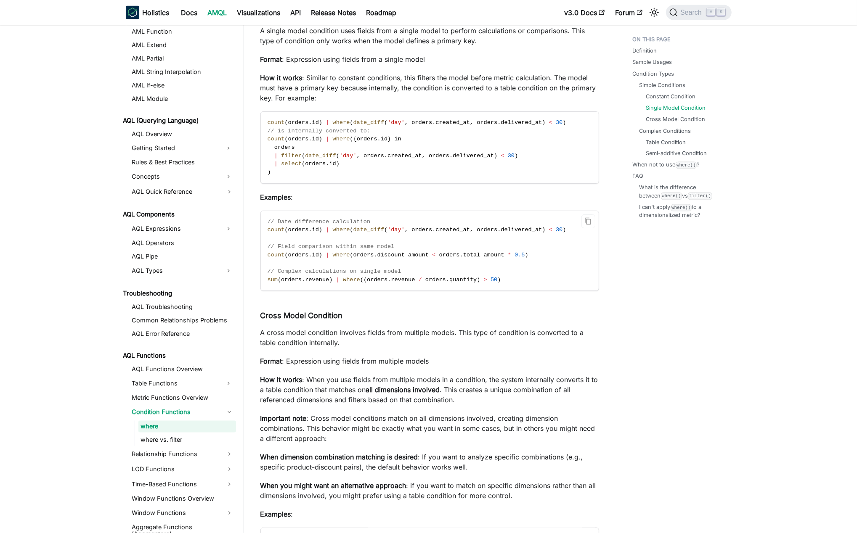
scroll to position [284, 0]
click at [351, 250] on span "// Field comparison within same model" at bounding box center [331, 247] width 127 height 6
click at [298, 231] on span "orders" at bounding box center [298, 230] width 21 height 6
drag, startPoint x: 298, startPoint y: 231, endPoint x: 304, endPoint y: 231, distance: 5.9
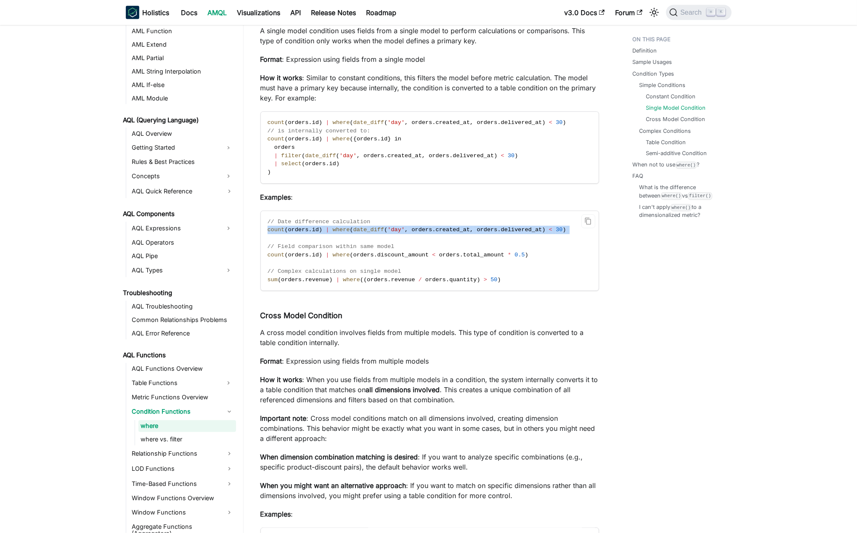
click at [298, 231] on span "orders" at bounding box center [298, 230] width 21 height 6
click at [391, 226] on code "// Date difference calculation count ( orders . id ) | where ( date_diff ( 'day…" at bounding box center [429, 251] width 337 height 80
click at [282, 157] on span "filter" at bounding box center [291, 156] width 21 height 6
click at [275, 126] on span "count" at bounding box center [276, 122] width 17 height 6
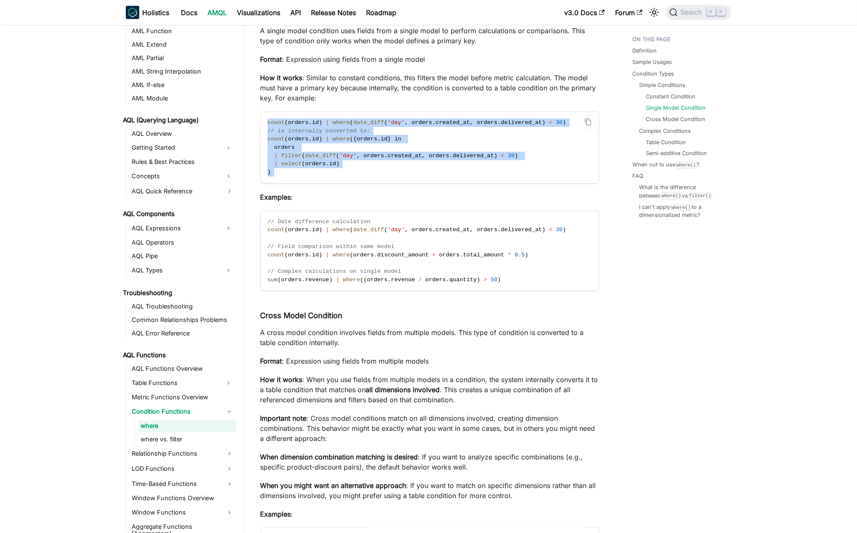
drag, startPoint x: 275, startPoint y: 126, endPoint x: 318, endPoint y: 177, distance: 66.3
click at [318, 177] on code "count ( orders . id ) | where ( date_diff ( 'day' , orders . created_at , order…" at bounding box center [429, 148] width 337 height 72
click at [372, 162] on code "count ( orders . id ) | where ( date_diff ( 'day' , orders . created_at , order…" at bounding box center [429, 148] width 337 height 72
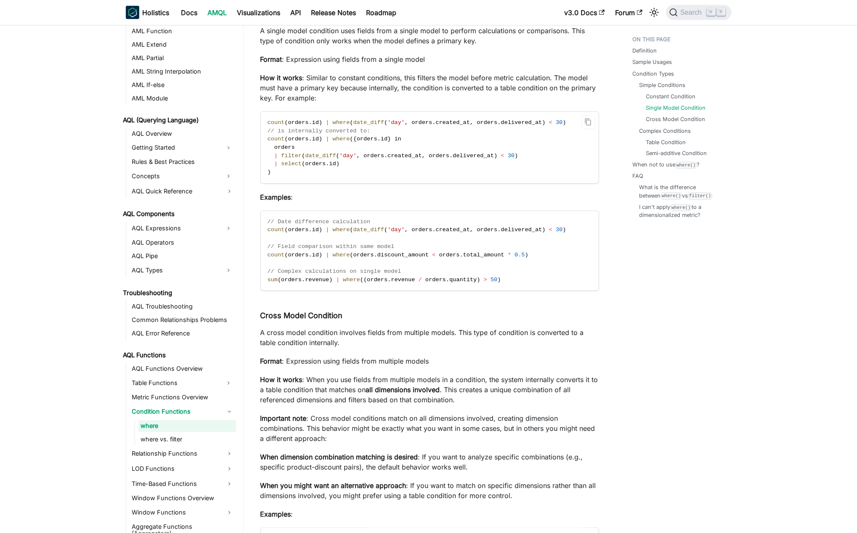
click at [368, 162] on code "count ( orders . id ) | where ( date_diff ( 'day' , orders . created_at , order…" at bounding box center [429, 148] width 337 height 72
click at [769, 302] on main "AQL Functions Condition Functions where On this page where Definition ​ Apply c…" at bounding box center [551, 273] width 614 height 3341
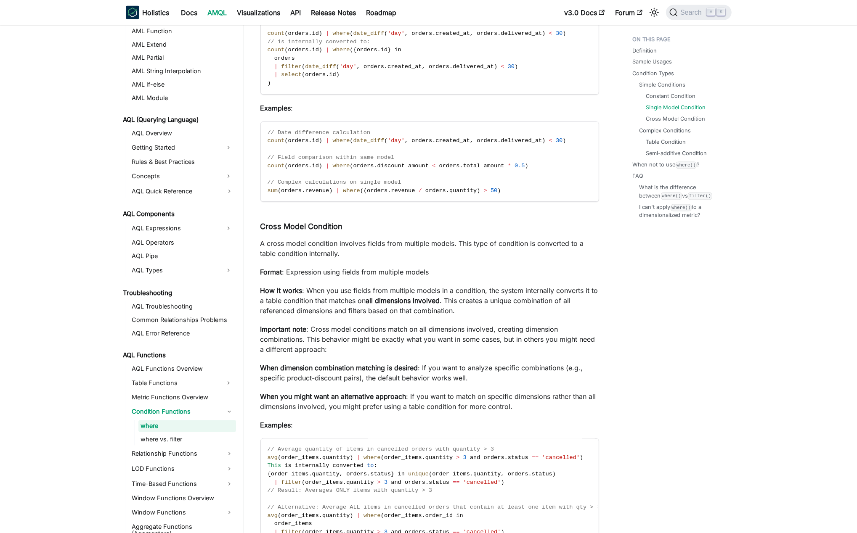
scroll to position [1514, 0]
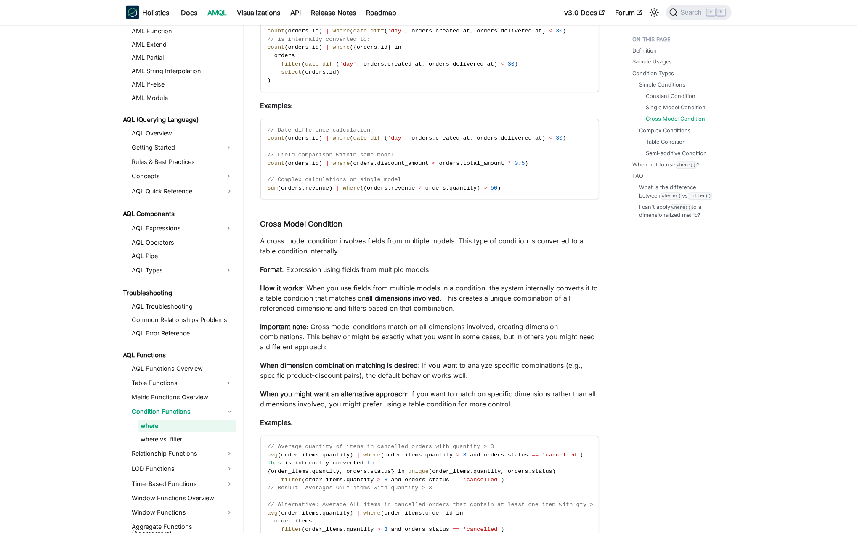
click at [378, 271] on p "Format : Expression using fields from multiple models" at bounding box center [429, 270] width 339 height 10
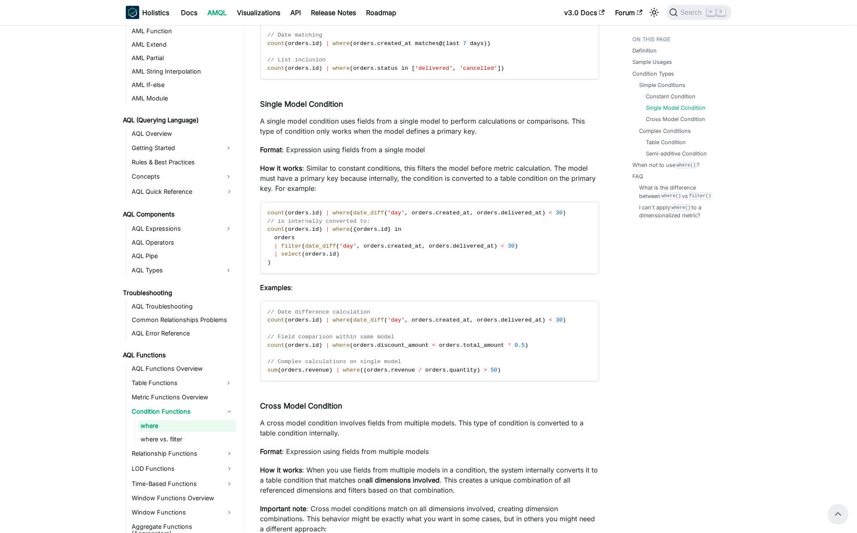
scroll to position [1331, 0]
click at [353, 216] on span "date_diff" at bounding box center [368, 214] width 31 height 6
click at [381, 214] on span "date_diff" at bounding box center [368, 214] width 31 height 6
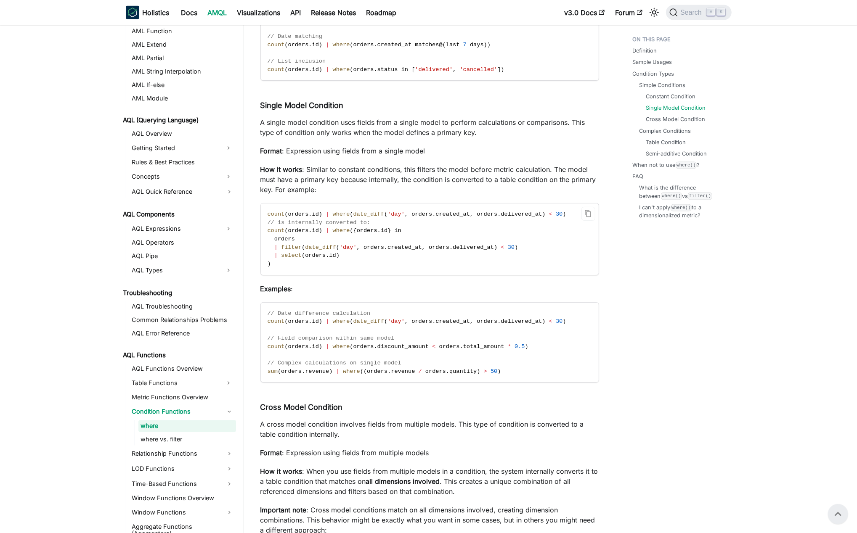
click at [309, 212] on code "count ( orders . id ) | where ( date_diff ( 'day' , orders . created_at , order…" at bounding box center [429, 240] width 337 height 72
click at [312, 172] on p "How it works : Similar to constant conditions, this filters the model before me…" at bounding box center [429, 179] width 339 height 30
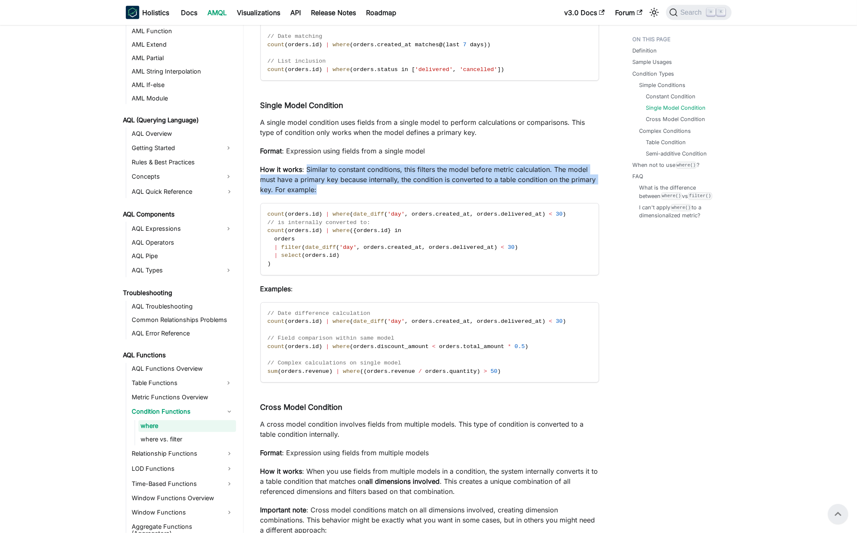
drag, startPoint x: 312, startPoint y: 172, endPoint x: 371, endPoint y: 186, distance: 60.8
click at [334, 193] on p "How it works : Similar to constant conditions, this filters the model before me…" at bounding box center [429, 179] width 339 height 30
click at [376, 186] on p "How it works : Similar to constant conditions, this filters the model before me…" at bounding box center [429, 179] width 339 height 30
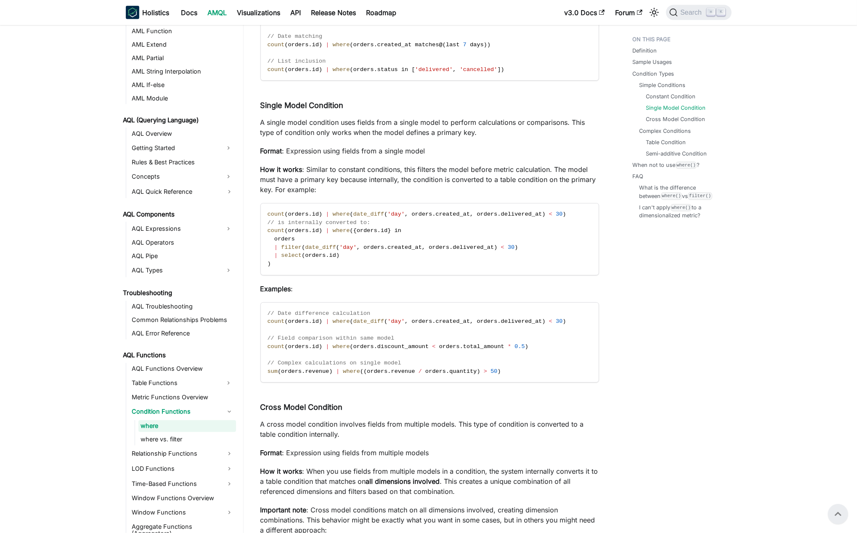
drag, startPoint x: 366, startPoint y: 209, endPoint x: 334, endPoint y: 172, distance: 48.6
click at [366, 209] on code "count ( orders . id ) | where ( date_diff ( 'day' , orders . created_at , order…" at bounding box center [429, 240] width 337 height 72
click at [315, 172] on p "How it works : Similar to constant conditions, this filters the model before me…" at bounding box center [429, 179] width 339 height 30
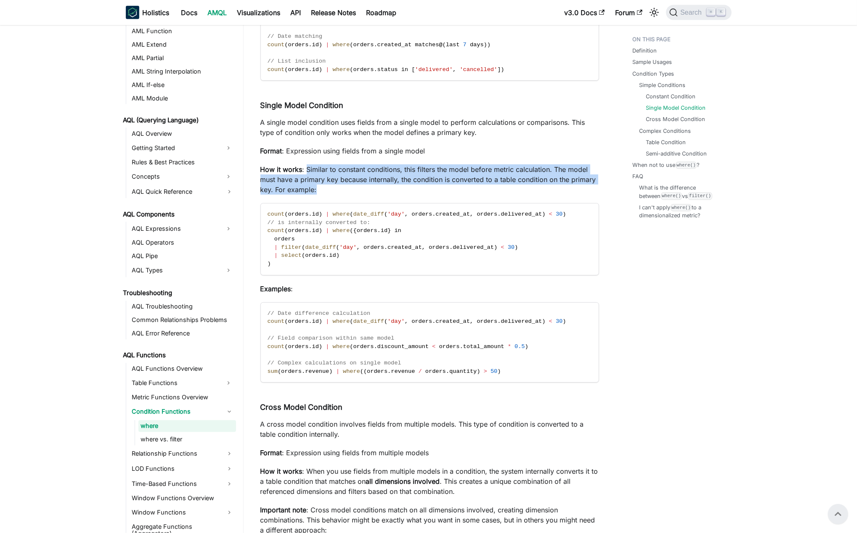
drag, startPoint x: 315, startPoint y: 172, endPoint x: 363, endPoint y: 196, distance: 53.2
click at [363, 195] on p "How it works : Similar to constant conditions, this filters the model before me…" at bounding box center [429, 179] width 339 height 30
click at [384, 174] on p "How it works : Similar to constant conditions, this filters the model before me…" at bounding box center [429, 179] width 339 height 30
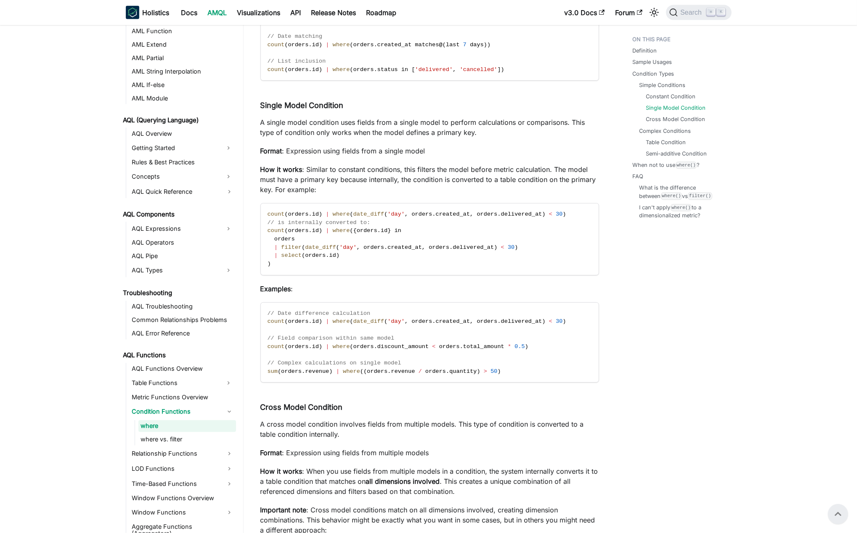
click at [313, 170] on p "How it works : Similar to constant conditions, this filters the model before me…" at bounding box center [429, 179] width 339 height 30
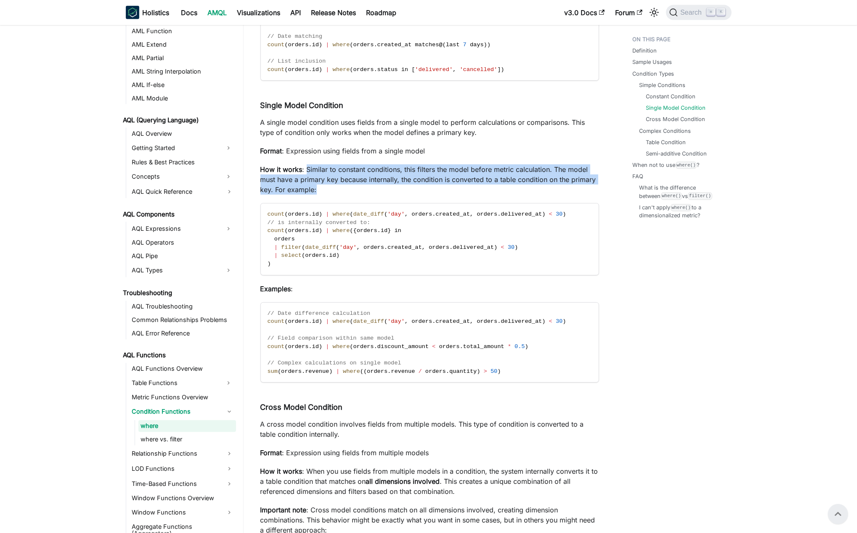
drag, startPoint x: 313, startPoint y: 170, endPoint x: 343, endPoint y: 193, distance: 37.4
click at [343, 193] on p "How it works : Similar to constant conditions, this filters the model before me…" at bounding box center [429, 179] width 339 height 30
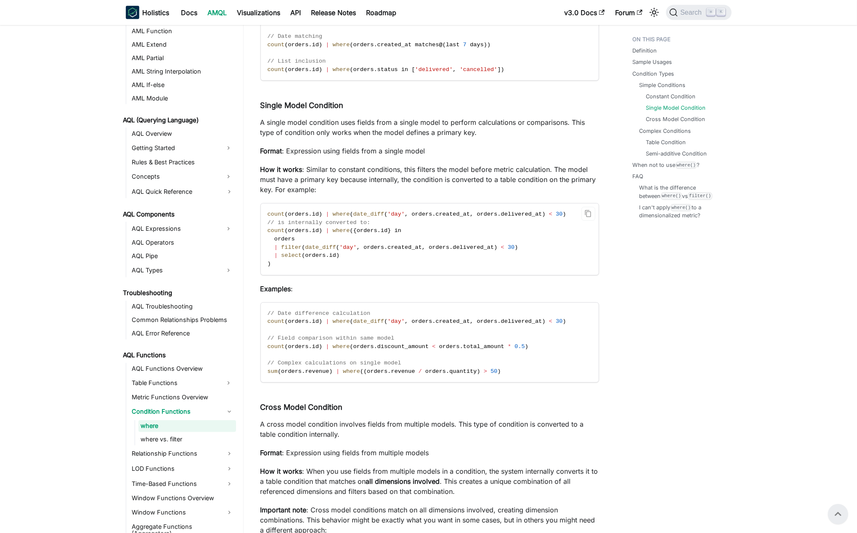
click at [400, 213] on code "count ( orders . id ) | where ( date_diff ( 'day' , orders . created_at , order…" at bounding box center [429, 240] width 337 height 72
click at [287, 214] on span "(" at bounding box center [285, 214] width 3 height 6
click at [329, 225] on span "// is internally converted to:" at bounding box center [319, 223] width 103 height 6
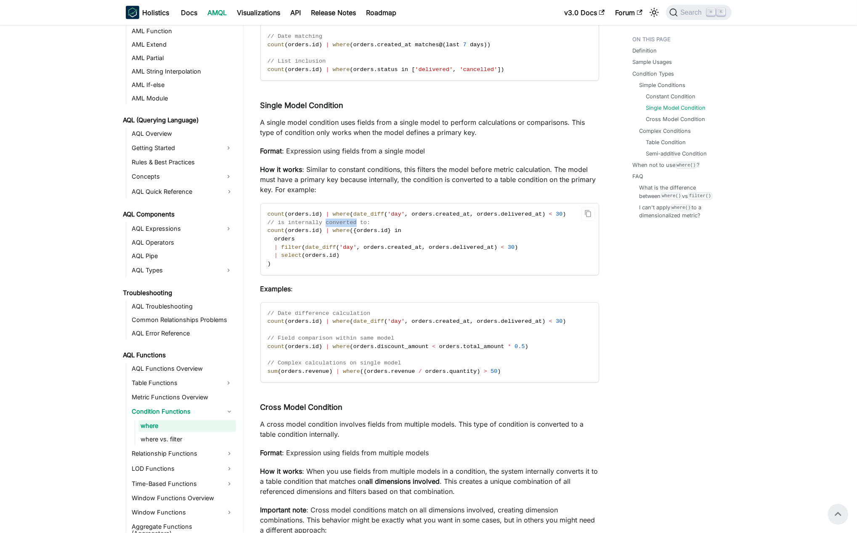
click at [329, 225] on span "// is internally converted to:" at bounding box center [319, 223] width 103 height 6
click at [272, 233] on span "count" at bounding box center [276, 231] width 17 height 6
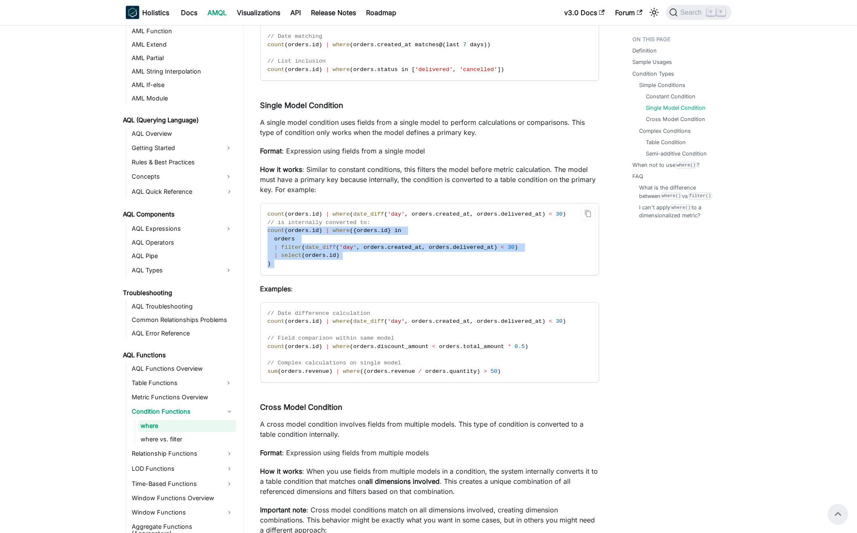
drag, startPoint x: 272, startPoint y: 233, endPoint x: 290, endPoint y: 263, distance: 35.1
click at [290, 263] on code "count ( orders . id ) | where ( date_diff ( 'day' , orders . created_at , order…" at bounding box center [429, 240] width 337 height 72
click at [328, 259] on span "." at bounding box center [327, 255] width 3 height 6
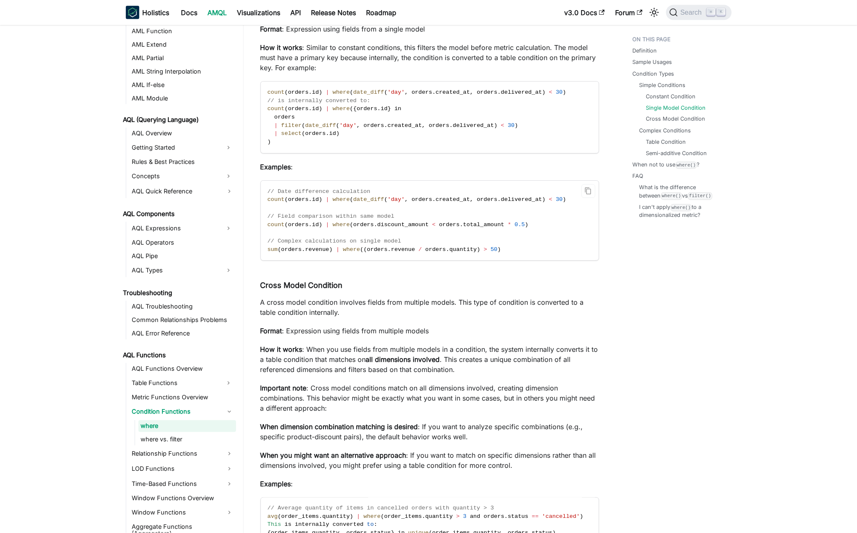
scroll to position [1469, 0]
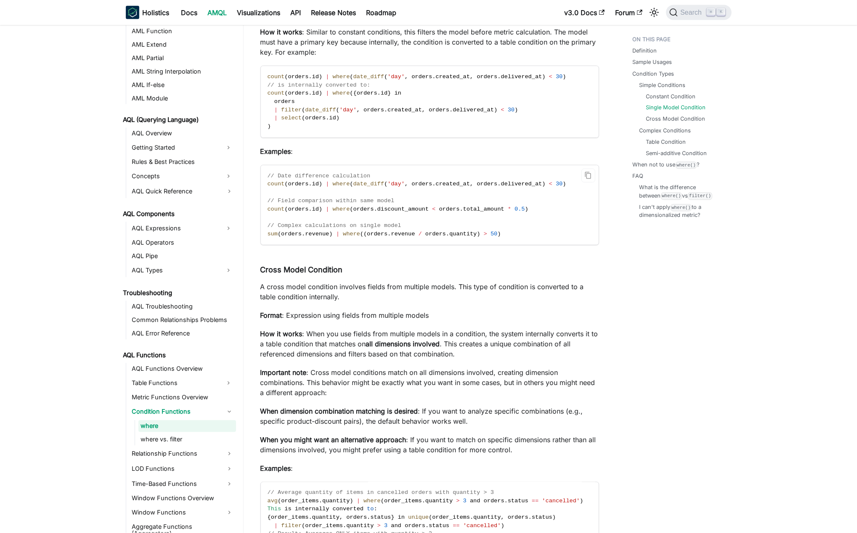
click at [341, 236] on span at bounding box center [340, 234] width 3 height 6
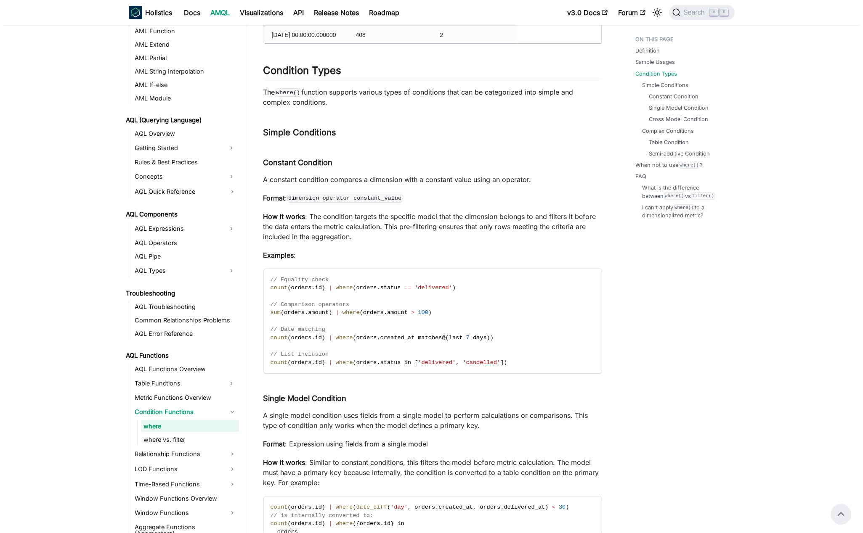
scroll to position [1015, 0]
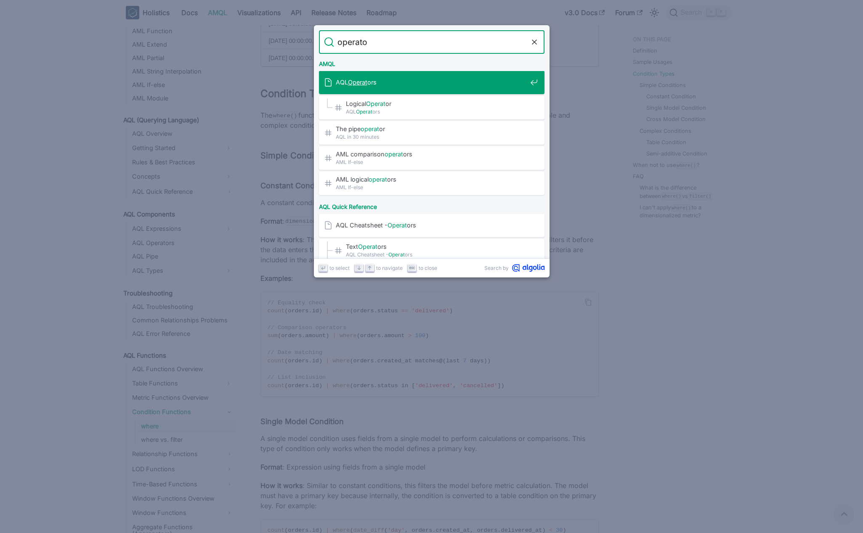
type input "operator"
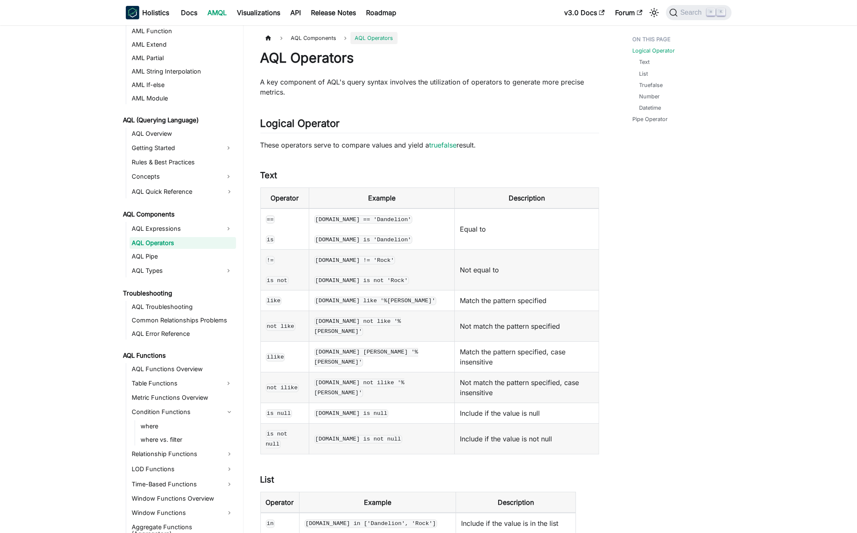
click at [643, 61] on link "Text" at bounding box center [646, 62] width 11 height 8
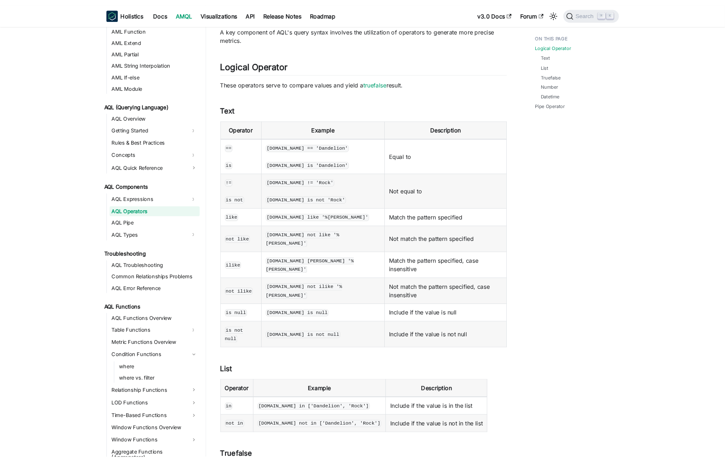
scroll to position [49, 0]
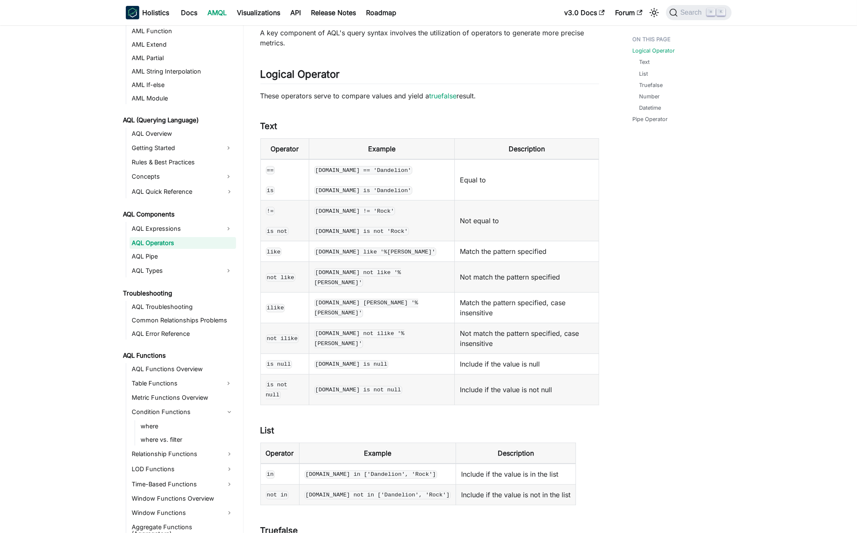
click at [393, 190] on code "[DOMAIN_NAME] is 'Dandelion'" at bounding box center [363, 190] width 98 height 8
click at [348, 195] on td "[DOMAIN_NAME] == 'Dandelion' [DOMAIN_NAME] is 'Dandelion'" at bounding box center [382, 179] width 146 height 41
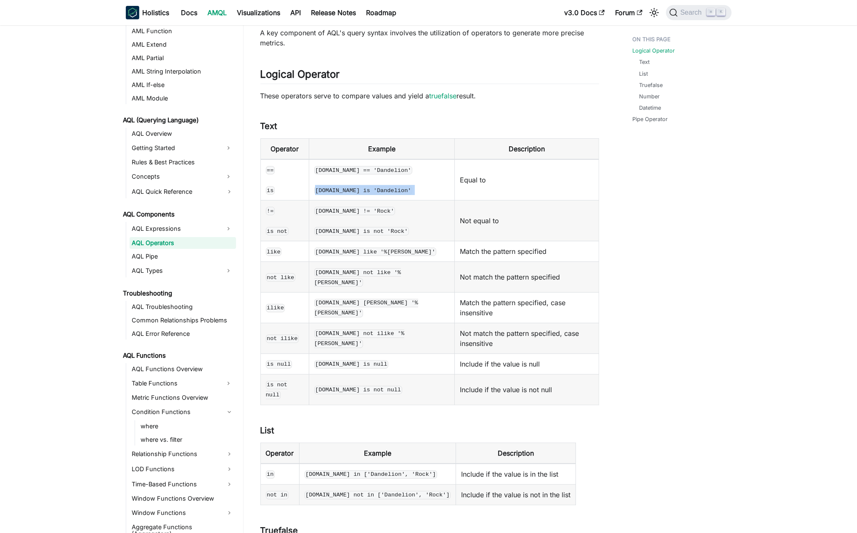
click at [347, 195] on td "[DOMAIN_NAME] == 'Dandelion' [DOMAIN_NAME] is 'Dandelion'" at bounding box center [382, 179] width 146 height 41
click at [456, 181] on td "Equal to" at bounding box center [526, 179] width 144 height 41
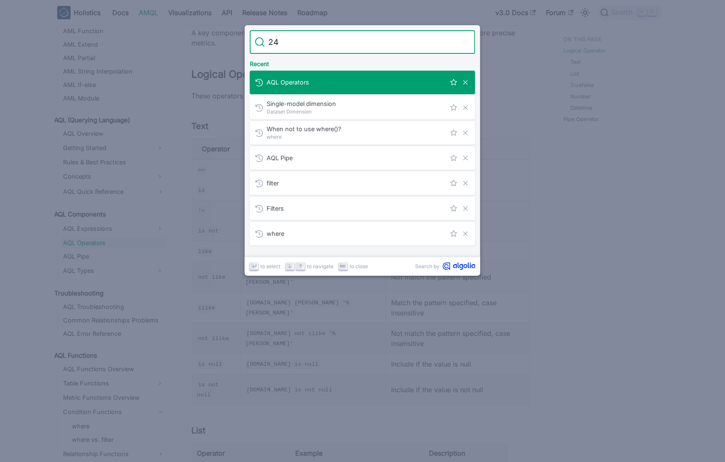
type input "246"
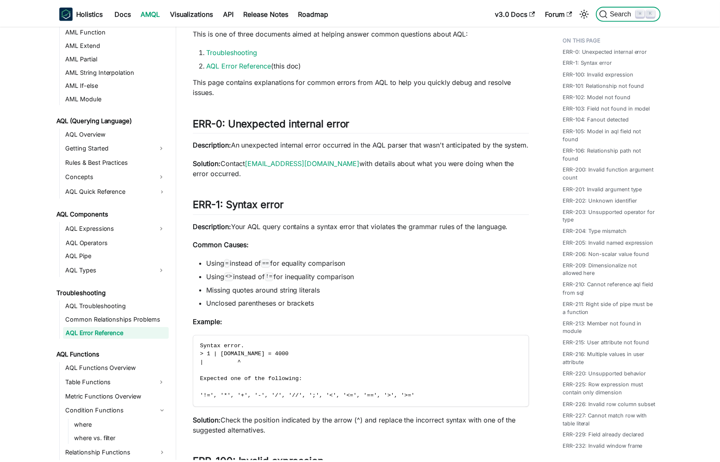
scroll to position [5983, 0]
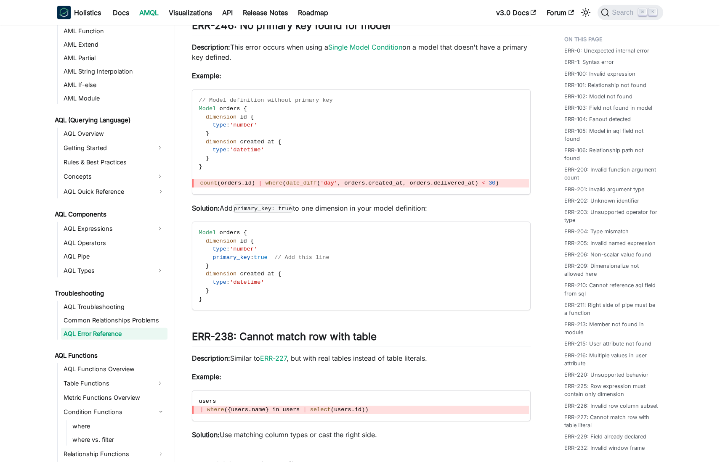
click at [271, 56] on p "Description: This error occurs when using a Single Model Condition on a model t…" at bounding box center [361, 52] width 339 height 20
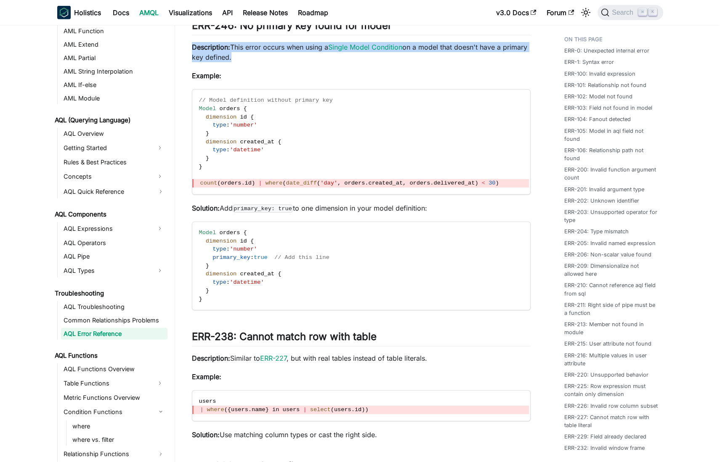
click at [271, 56] on p "Description: This error occurs when using a Single Model Condition on a model t…" at bounding box center [361, 52] width 339 height 20
click at [311, 56] on p "Description: This error occurs when using a Single Model Condition on a model t…" at bounding box center [361, 52] width 339 height 20
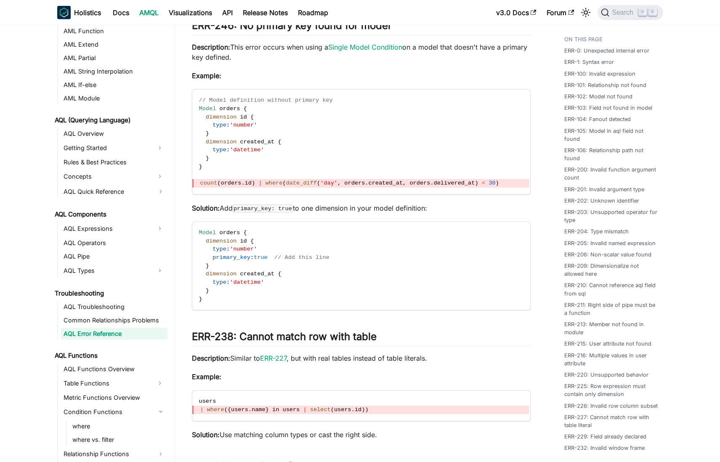
click at [308, 56] on p "Description: This error occurs when using a Single Model Condition on a model t…" at bounding box center [361, 52] width 339 height 20
click at [360, 51] on link "Single Model Condition" at bounding box center [365, 47] width 74 height 8
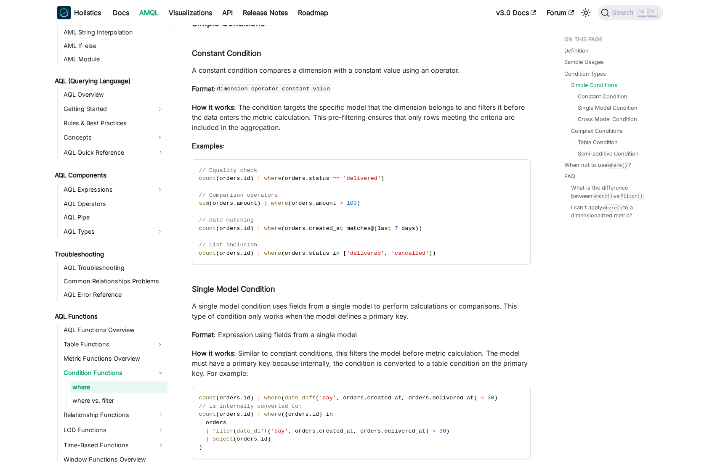
scroll to position [342, 0]
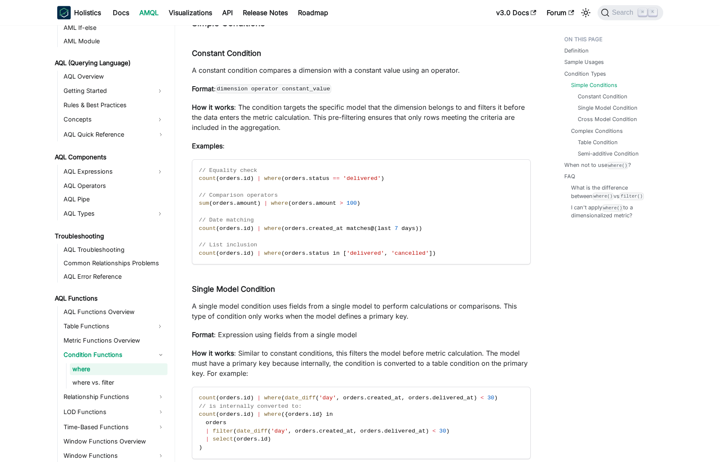
click at [273, 133] on p "How it works : The condition targets the specific model that the dimension belo…" at bounding box center [361, 117] width 339 height 30
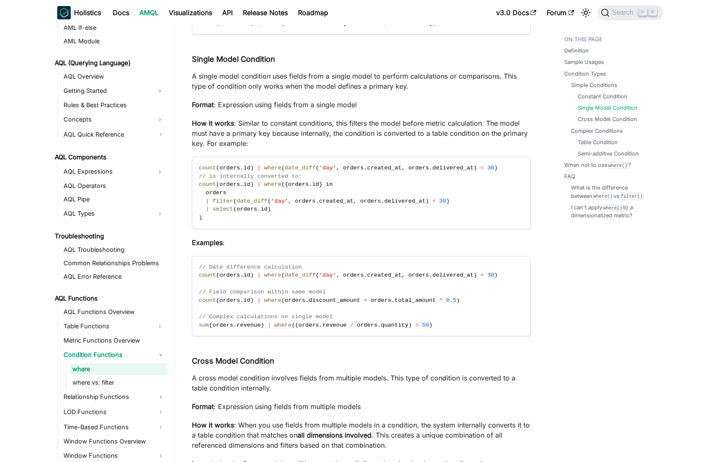
scroll to position [1385, 0]
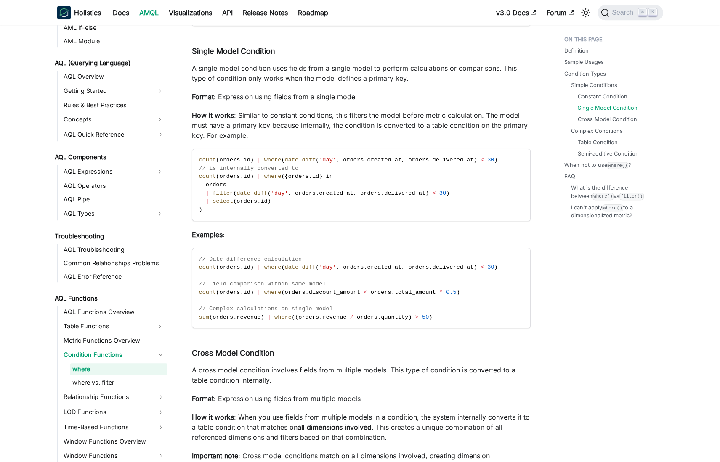
click at [273, 133] on p "How it works : Similar to constant conditions, this filters the model before me…" at bounding box center [361, 125] width 339 height 30
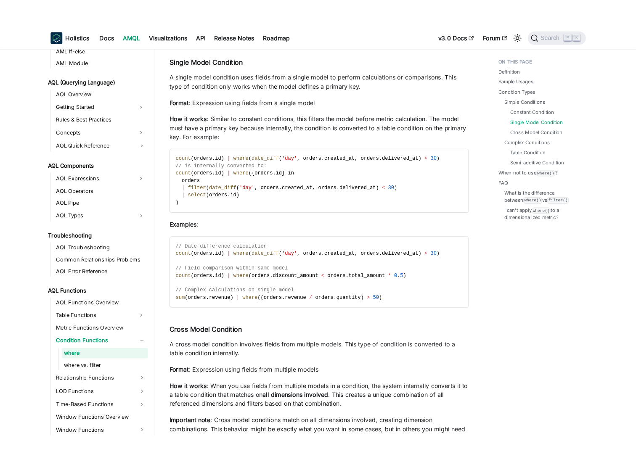
scroll to position [1397, 0]
